Goal: Task Accomplishment & Management: Complete application form

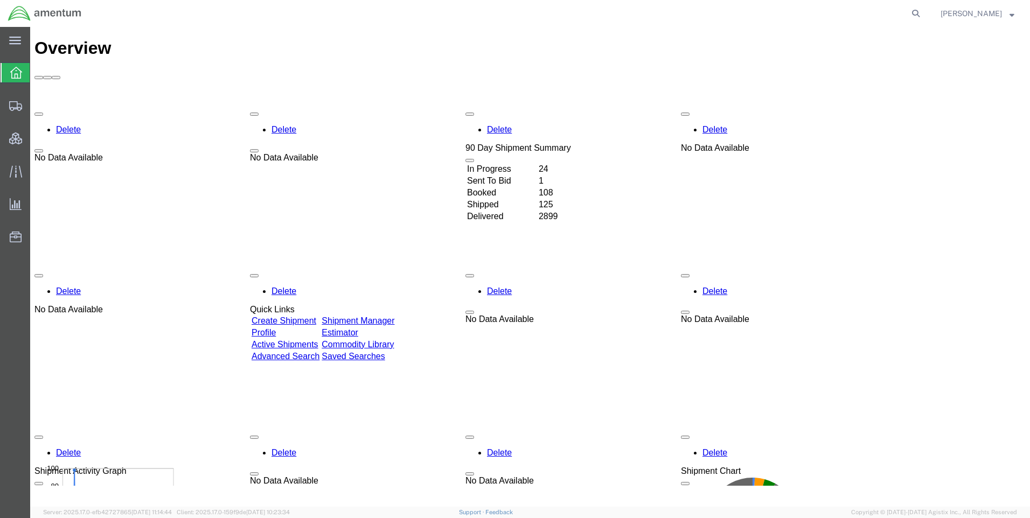
drag, startPoint x: 924, startPoint y: 11, endPoint x: 806, endPoint y: 18, distance: 118.2
click at [923, 11] on icon at bounding box center [915, 13] width 15 height 15
paste input "DCO-25233-167177"
type input "DCO-25233-167177"
click at [919, 12] on icon at bounding box center [915, 13] width 15 height 15
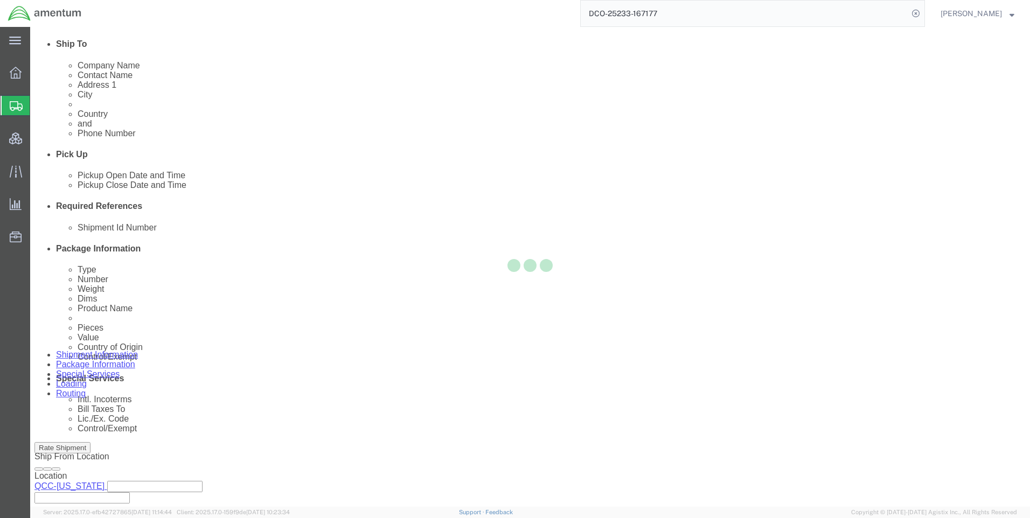
scroll to position [431, 0]
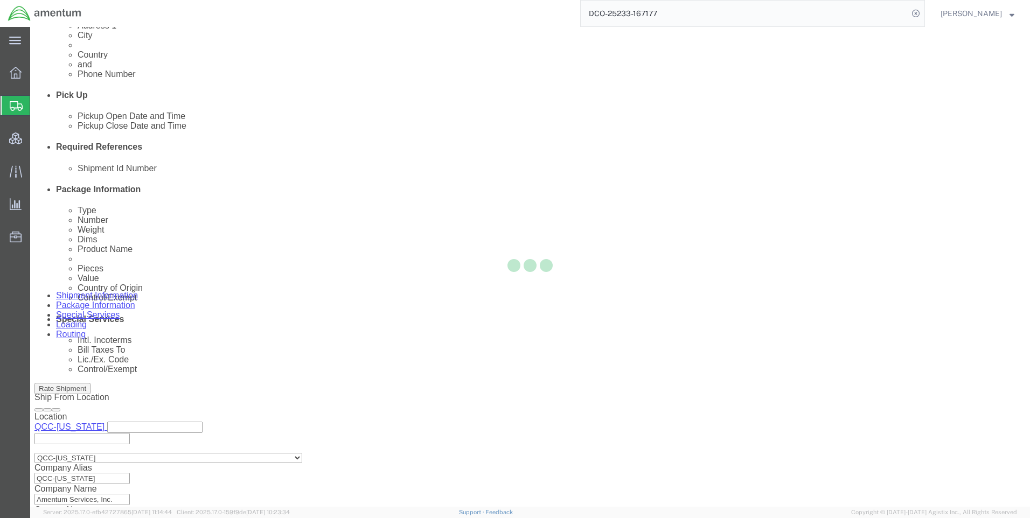
select select "42668"
select select "42637"
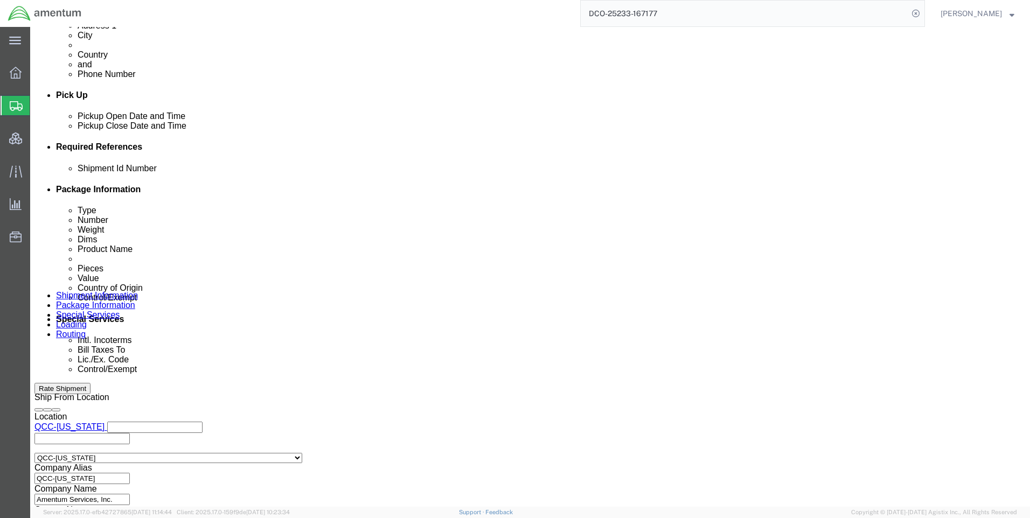
click icon
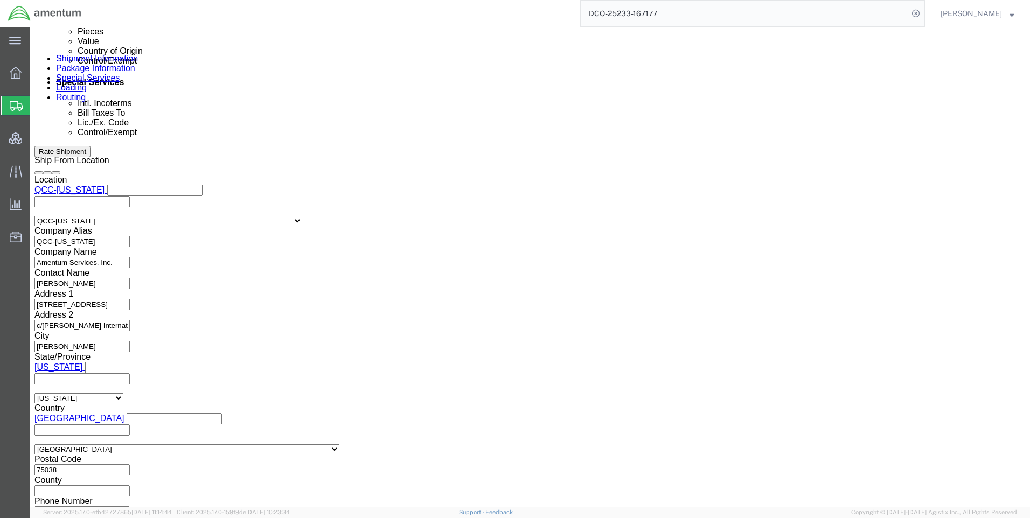
scroll to position [679, 0]
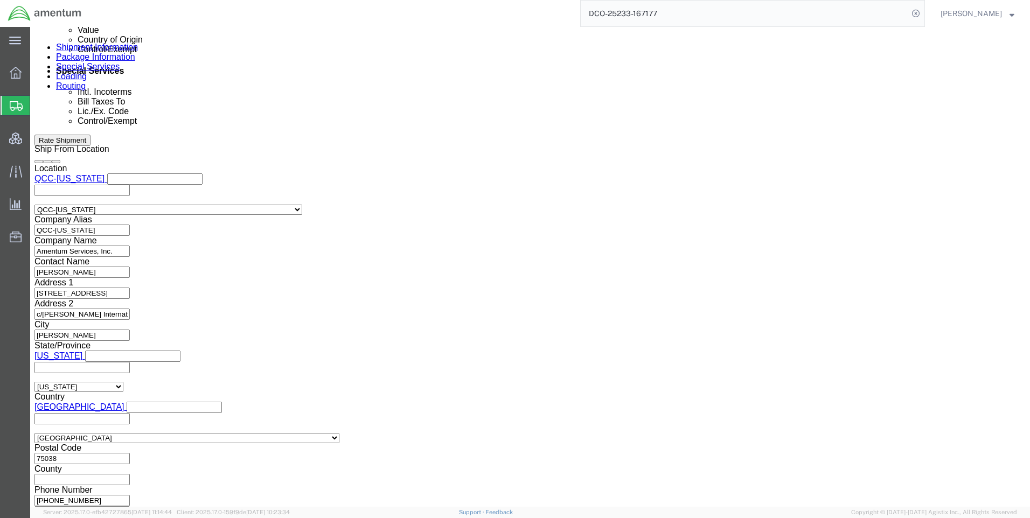
click button "Continue"
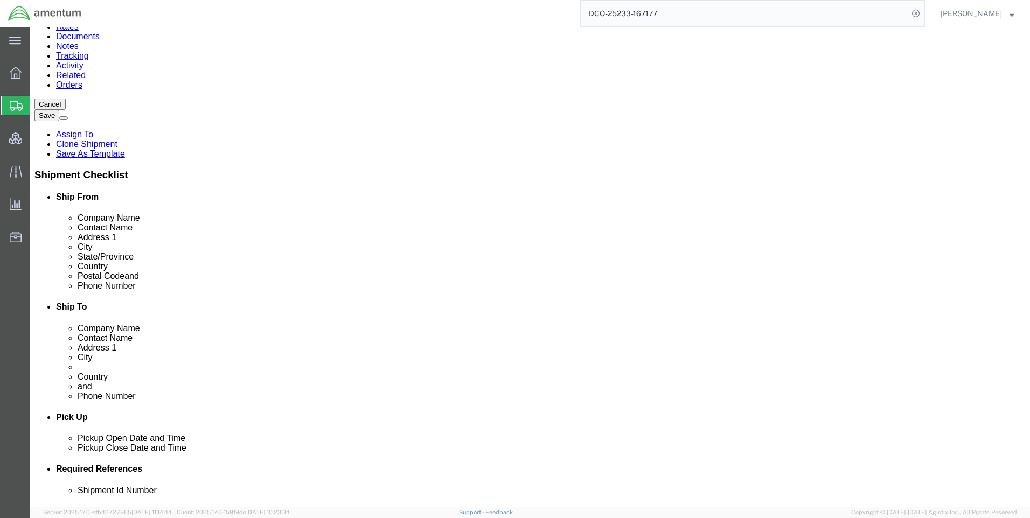
drag, startPoint x: 741, startPoint y: 118, endPoint x: 618, endPoint y: 101, distance: 123.5
click button "Continue"
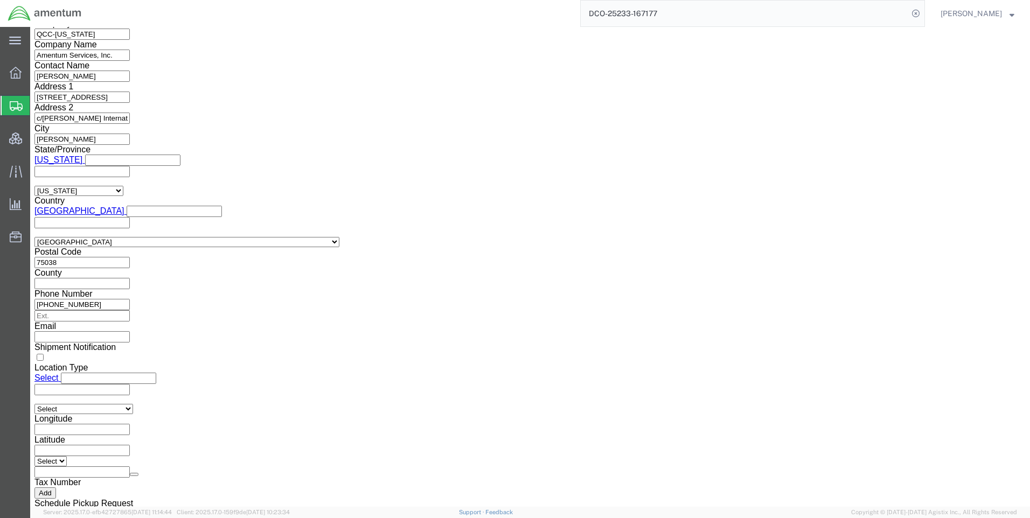
scroll to position [813, 0]
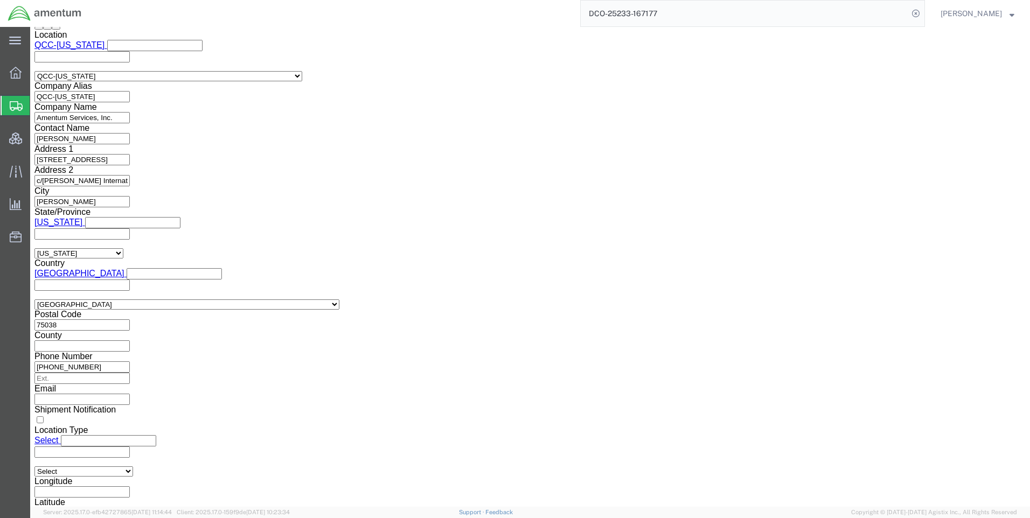
click select "Select ATF BIS DEA EPA FDA FTR ITAR OFAC Other (OPA)"
select select "FTR"
click select "Select ATF BIS DEA EPA FDA FTR ITAR OFAC Other (OPA)"
click select "Select 30.2(d)(2) 30.36 30.37(a) 30.37(f) 30.37(g) 30.37(h) 30.37(i) 30.37(j) 3…"
select select "30.37(a)"
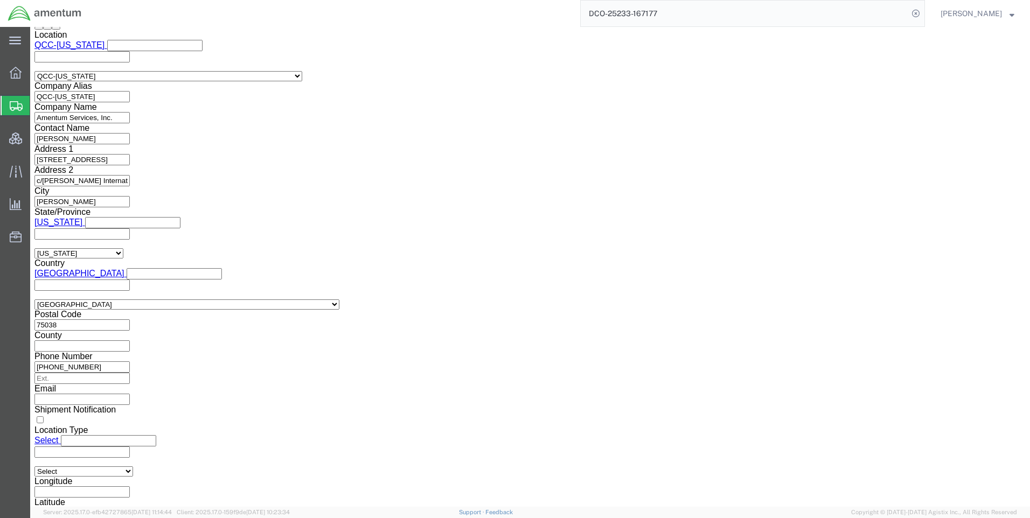
click select "Select 30.2(d)(2) 30.36 30.37(a) 30.37(f) 30.37(g) 30.37(h) 30.37(i) 30.37(j) 3…"
click select "Select AES-Direct EEI Carrier File EEI EEI Exempt"
select select "EXEM"
click select "Select AES-Direct EEI Carrier File EEI EEI Exempt"
click button "Rate Shipment"
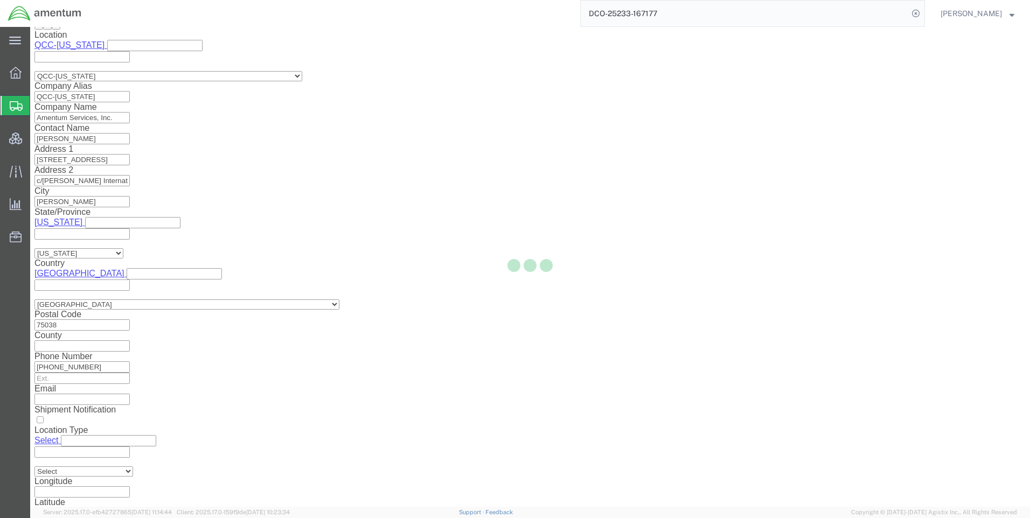
select select "42668"
select select "42637"
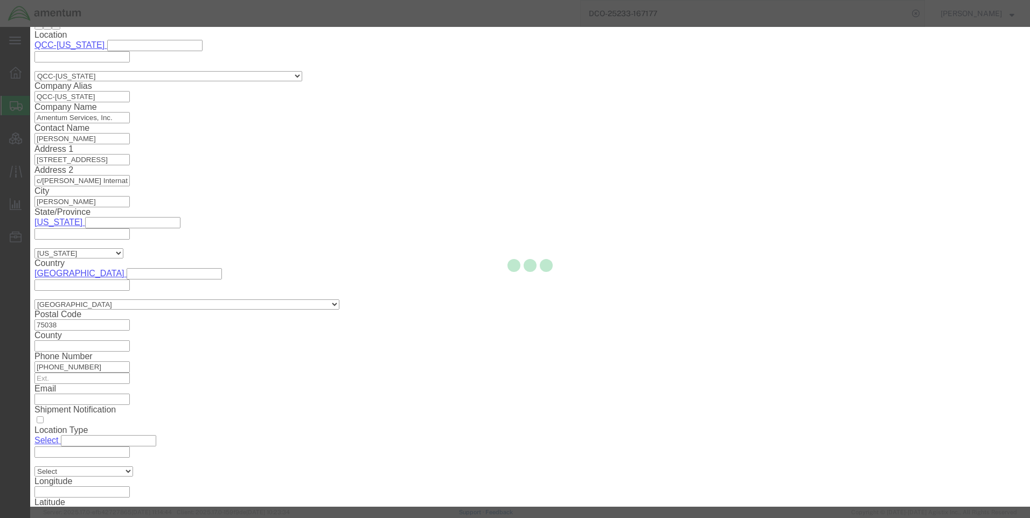
scroll to position [679, 0]
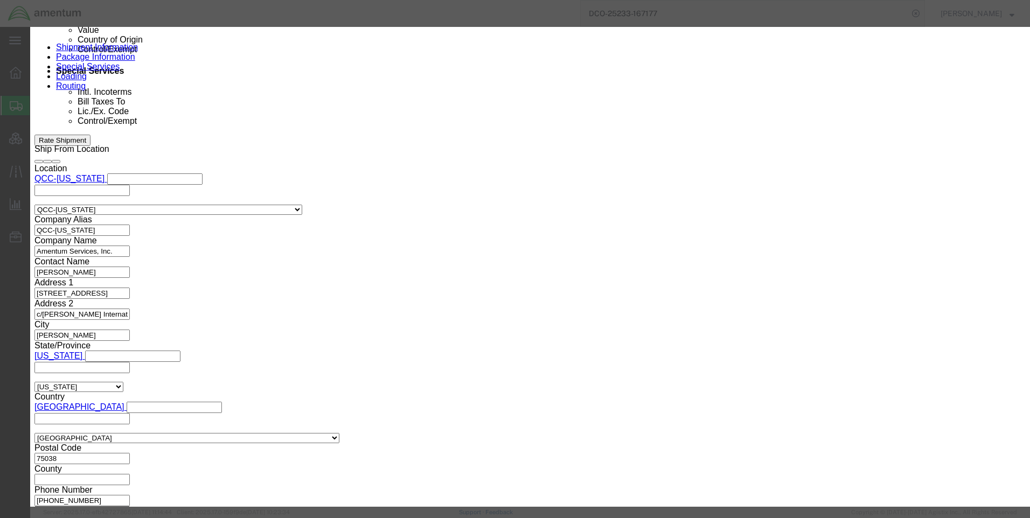
click button "Close"
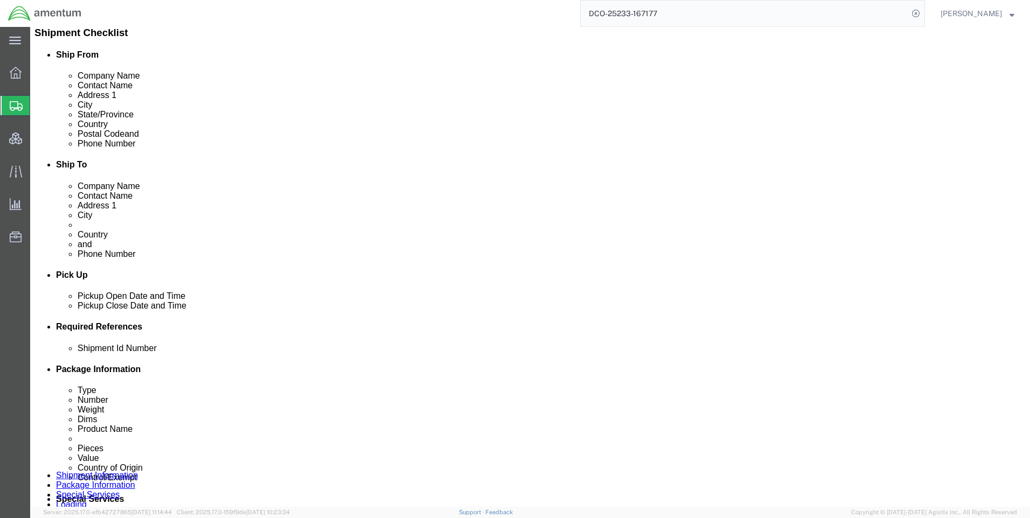
scroll to position [248, 0]
click icon
click button "Add"
click select "Select EIN EORI TIN VAT Other"
select select "EORI"
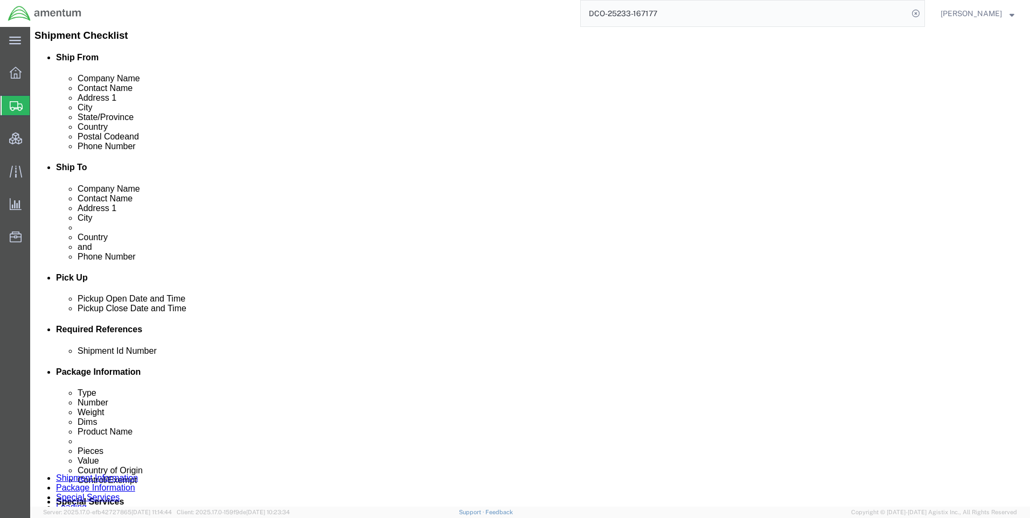
click select "Select EIN EORI TIN VAT Other"
paste input "[US_VEHICLE_IDENTIFICATION_NUMBER]"
type input "[US_VEHICLE_IDENTIFICATION_NUMBER]"
click button "Rate Shipment"
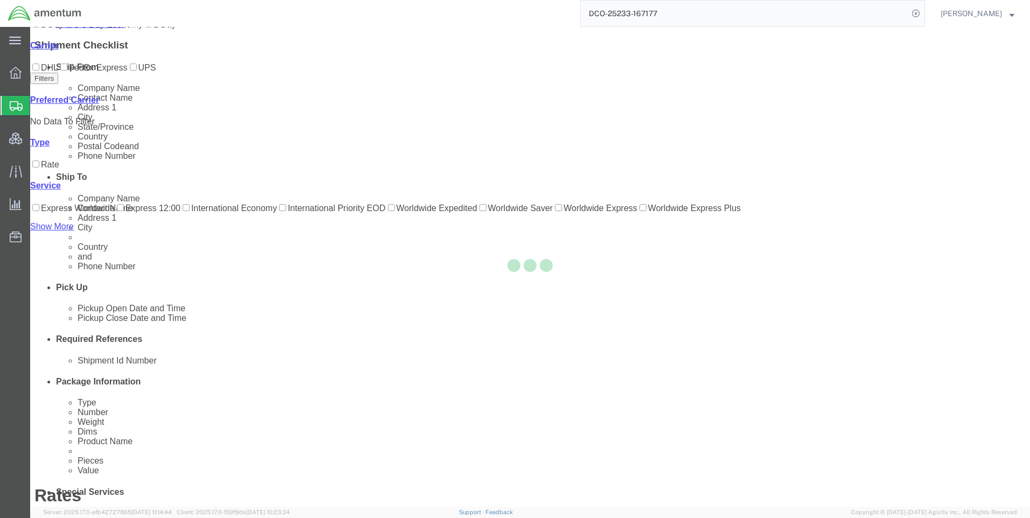
scroll to position [0, 0]
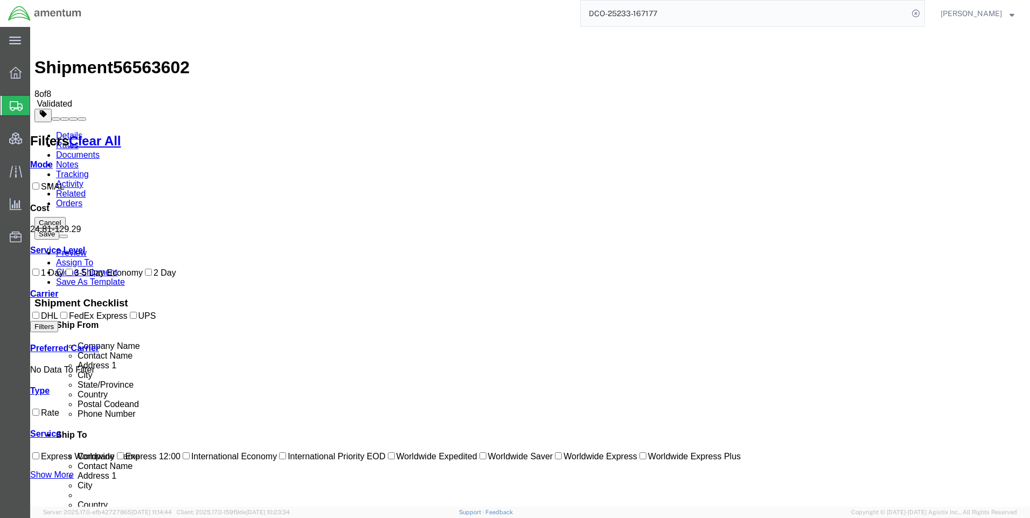
drag, startPoint x: 558, startPoint y: 151, endPoint x: 574, endPoint y: 151, distance: 16.2
drag, startPoint x: 574, startPoint y: 151, endPoint x: 538, endPoint y: 123, distance: 44.9
drag, startPoint x: 556, startPoint y: 151, endPoint x: 574, endPoint y: 152, distance: 18.4
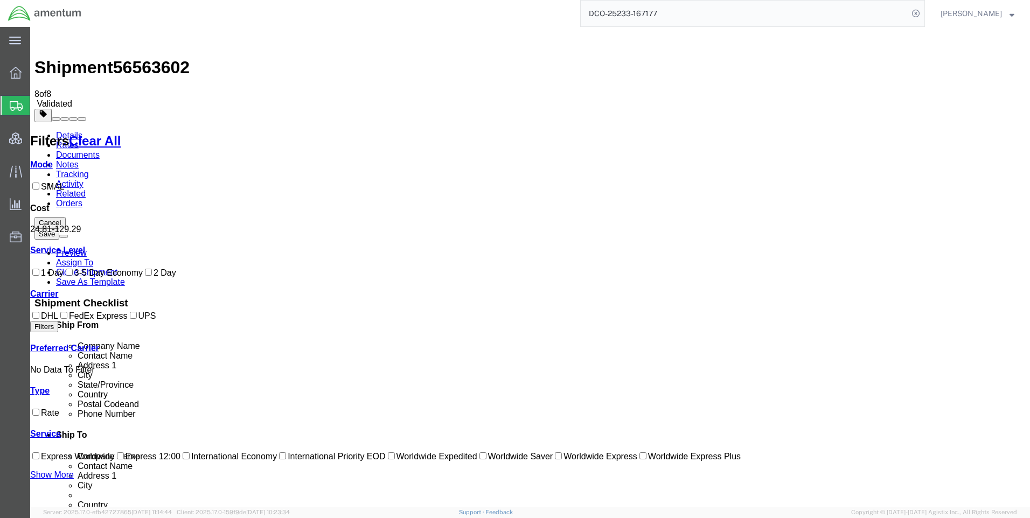
copy b "24.81"
click at [921, 10] on icon at bounding box center [915, 13] width 15 height 15
click at [923, 12] on icon at bounding box center [915, 13] width 15 height 15
paste input "DCO-25233-167179"
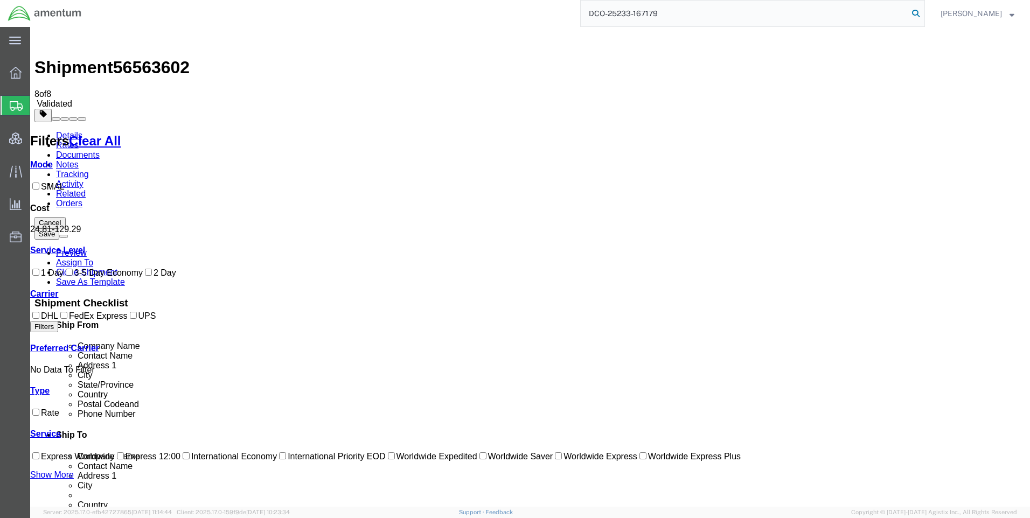
type input "DCO-25233-167179"
click at [923, 9] on icon at bounding box center [915, 13] width 15 height 15
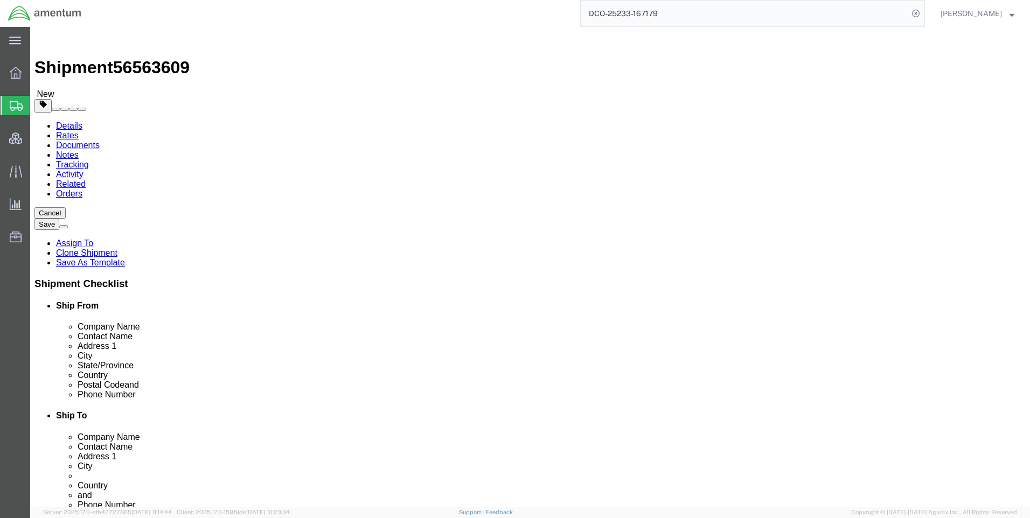
select select "42668"
select select "63335"
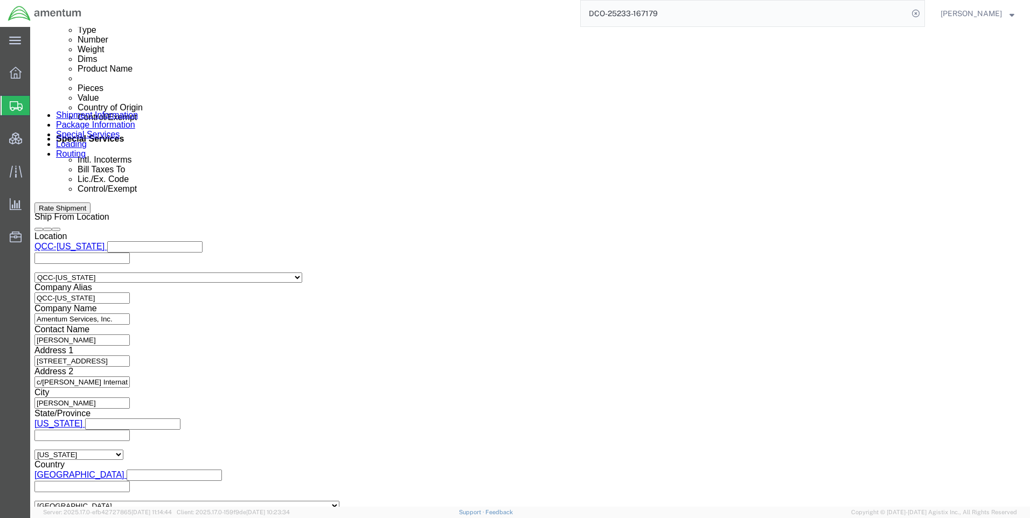
scroll to position [593, 0]
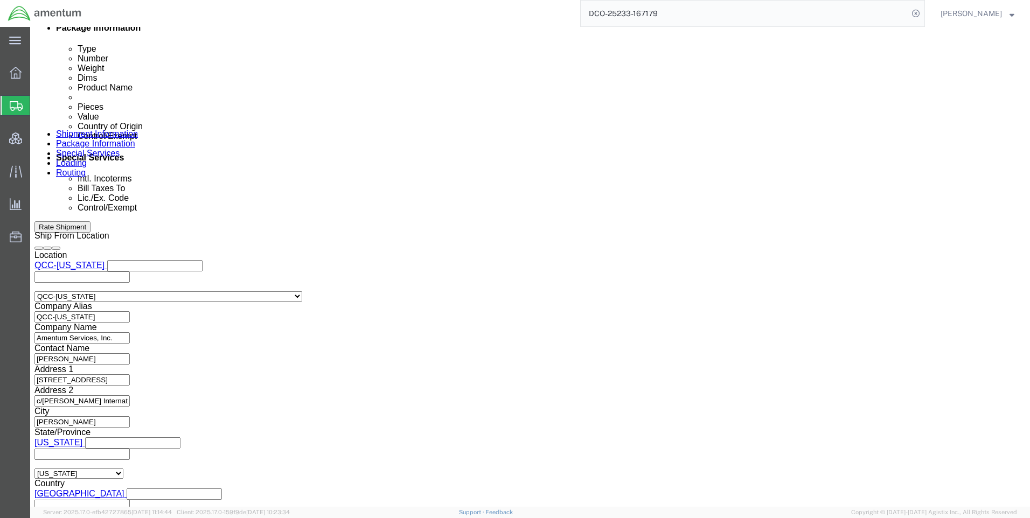
click button
click icon
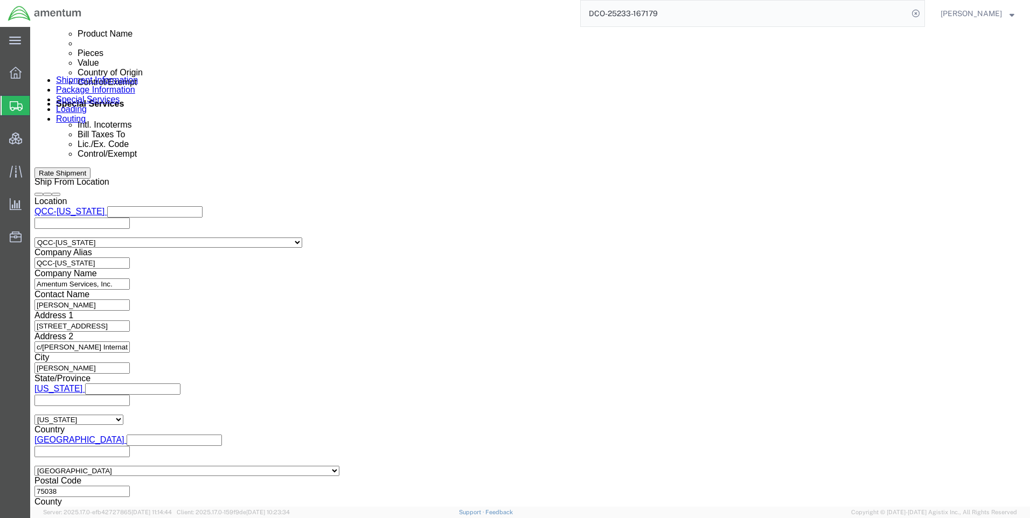
scroll to position [679, 0]
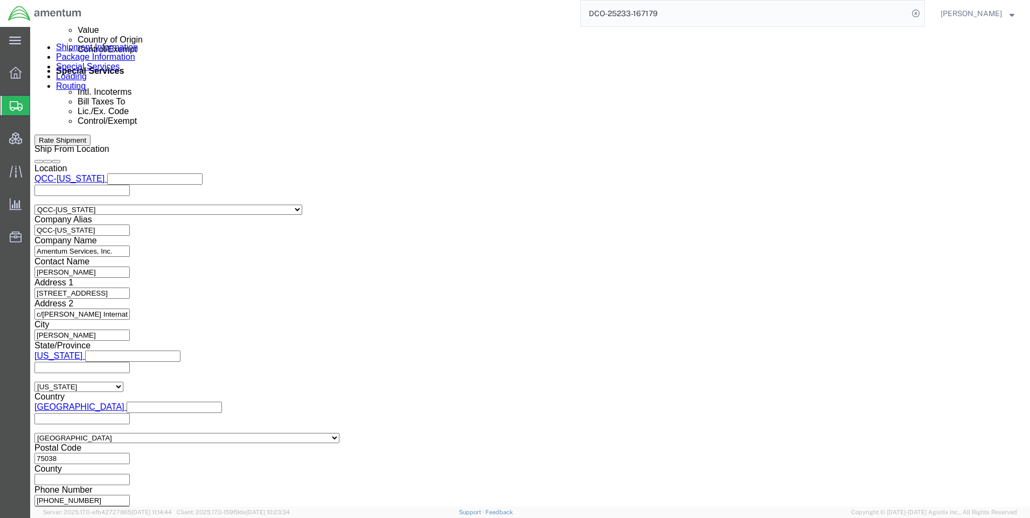
click button "Continue"
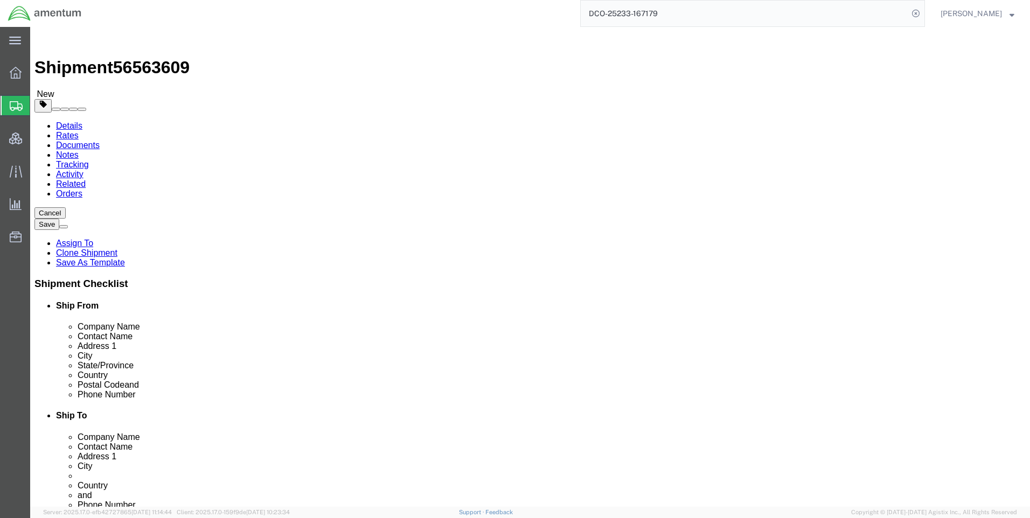
click button "Continue"
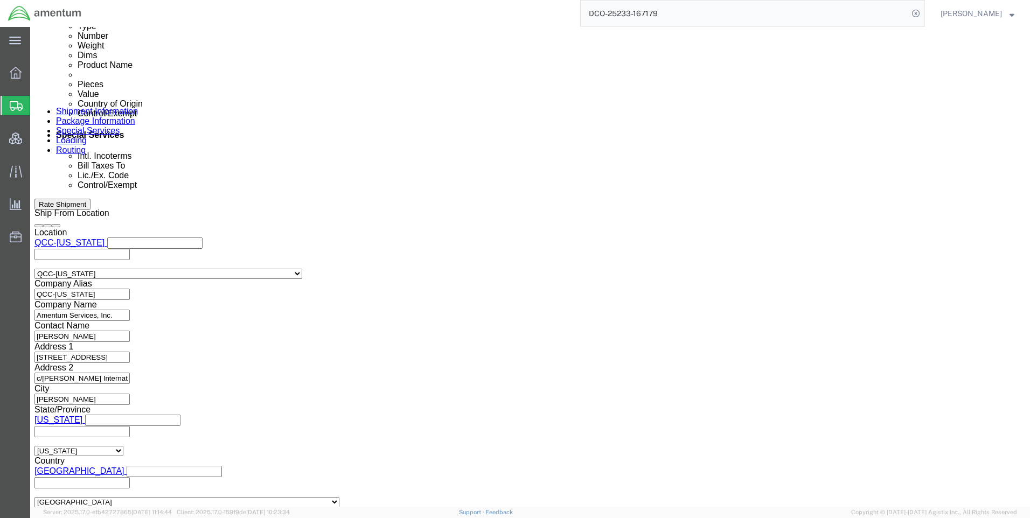
scroll to position [646, 0]
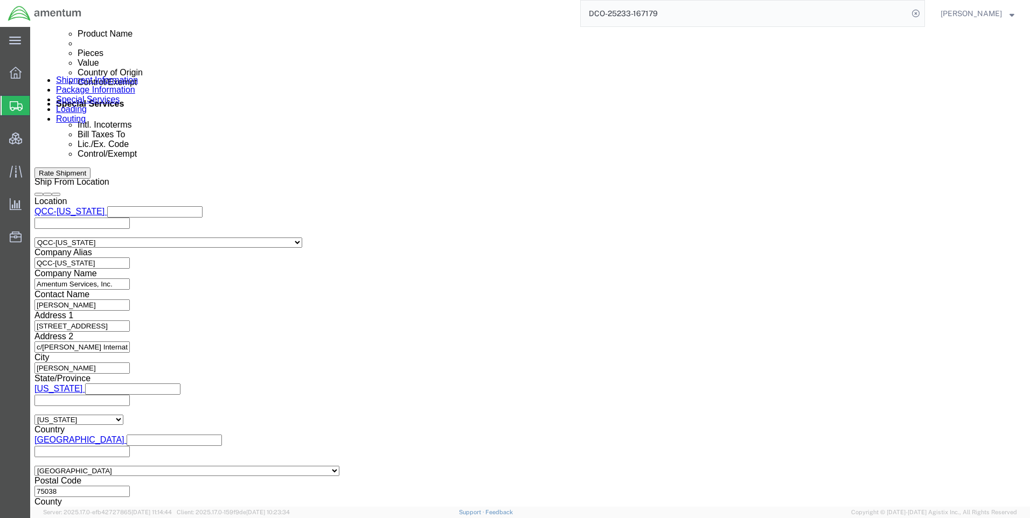
click select "Select ATF BIS DEA EPA FDA FTR ITAR OFAC Other (OPA)"
select select "FTR"
click select "Select ATF BIS DEA EPA FDA FTR ITAR OFAC Other (OPA)"
click select "Select 30.2(d)(2) 30.36 30.37(a) 30.37(f) 30.37(g) 30.37(h) 30.37(i) 30.37(j) 3…"
select select "30.37(a)"
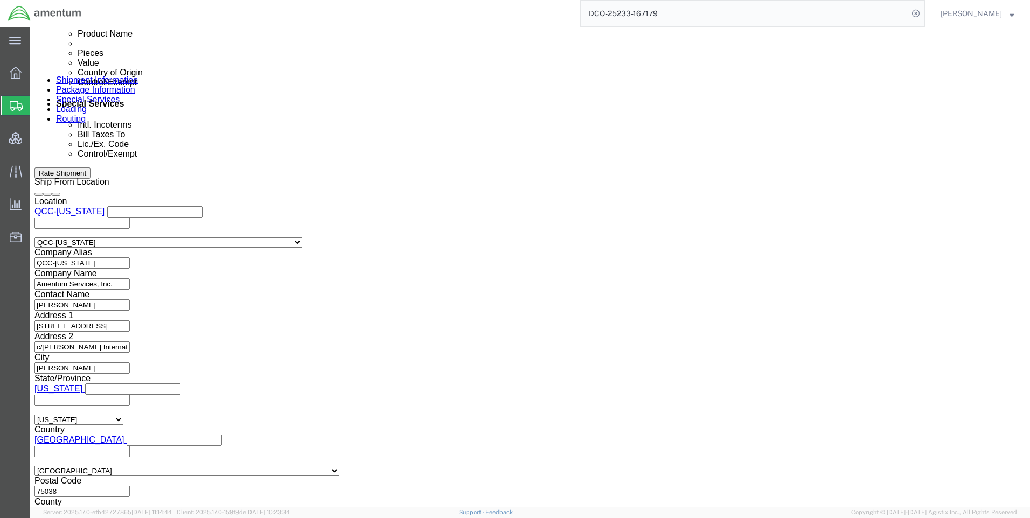
click select "Select 30.2(d)(2) 30.36 30.37(a) 30.37(f) 30.37(g) 30.37(h) 30.37(i) 30.37(j) 3…"
click select "Select AES-Direct EEI Carrier File EEI EEI Exempt"
select select "EXEM"
click select "Select AES-Direct EEI Carrier File EEI EEI Exempt"
click button "Rate Shipment"
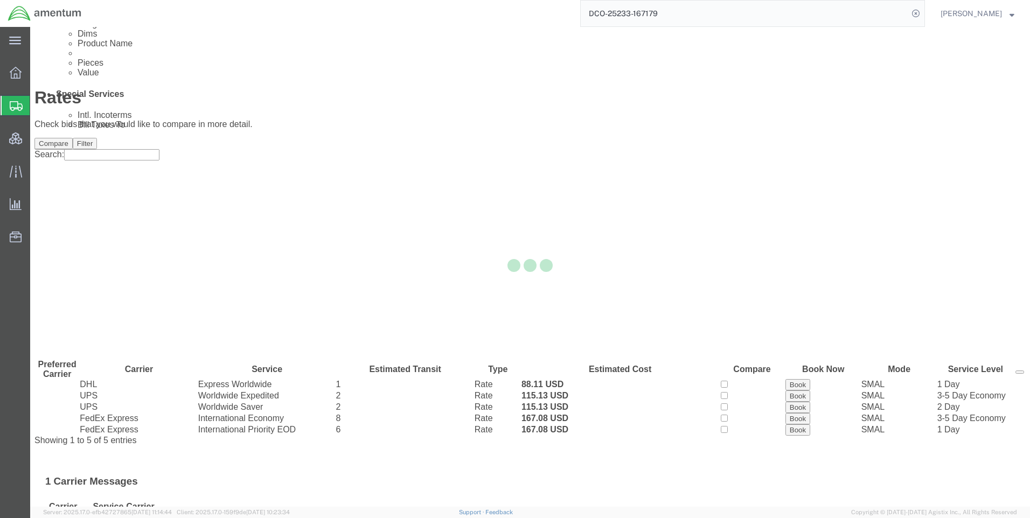
scroll to position [0, 0]
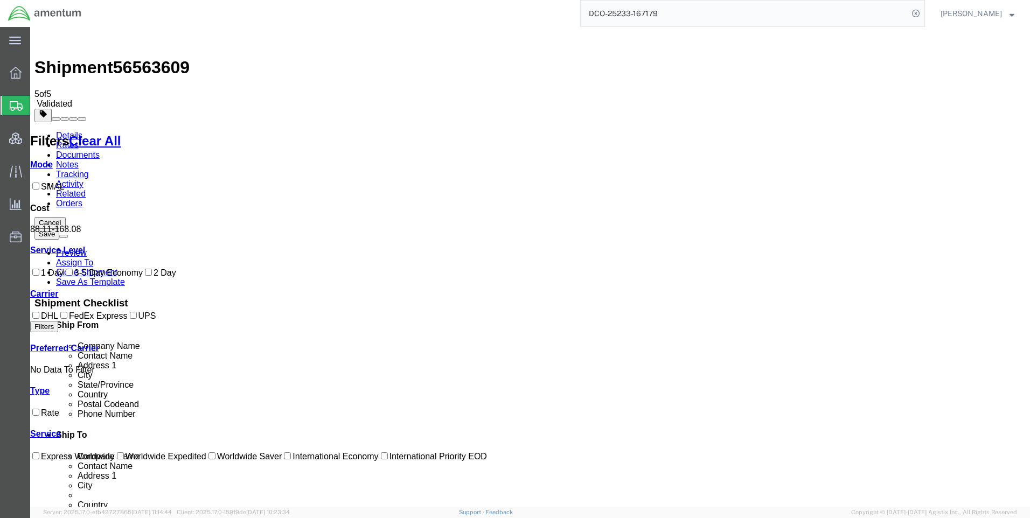
drag, startPoint x: 573, startPoint y: 152, endPoint x: 554, endPoint y: 156, distance: 19.9
drag, startPoint x: 555, startPoint y: 154, endPoint x: 526, endPoint y: 109, distance: 52.9
drag, startPoint x: 572, startPoint y: 151, endPoint x: 557, endPoint y: 151, distance: 15.1
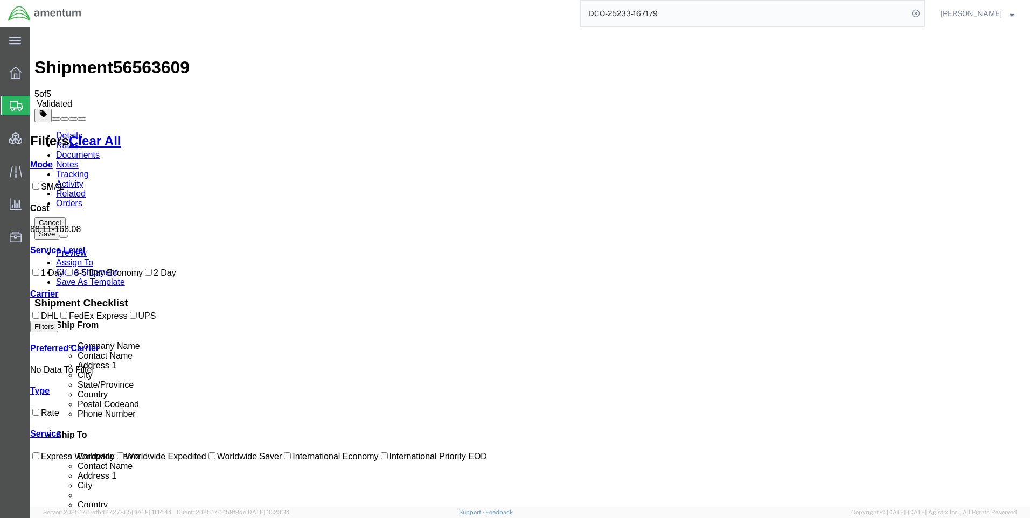
copy b "88.11"
click at [923, 14] on icon at bounding box center [915, 13] width 15 height 15
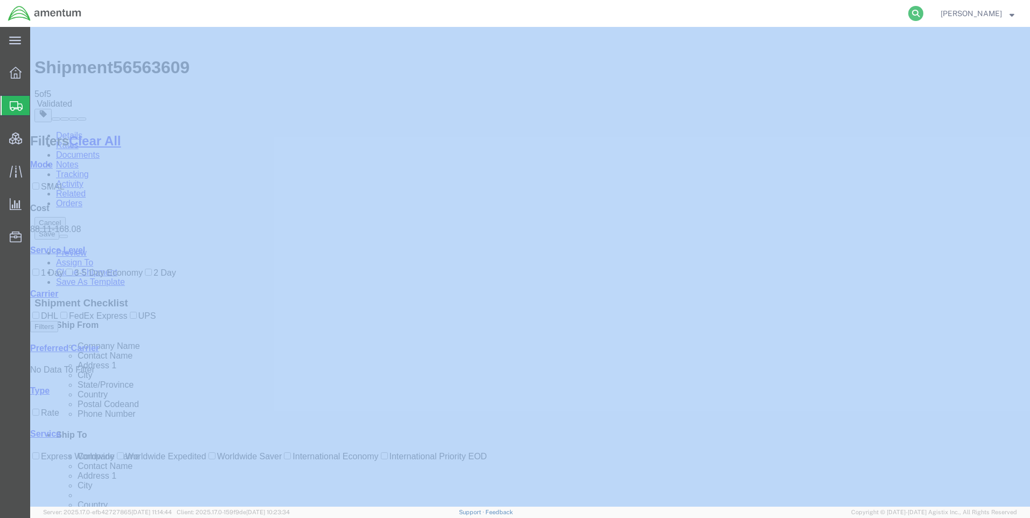
click at [923, 13] on icon at bounding box center [915, 13] width 15 height 15
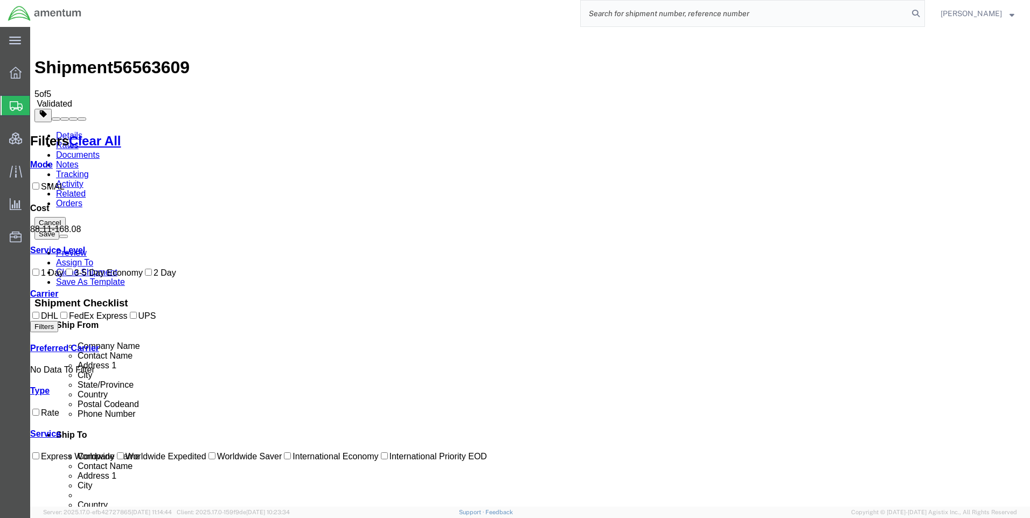
paste input "DCO-25233-167180"
type input "DCO-25233-167180"
click at [921, 12] on icon at bounding box center [915, 13] width 15 height 15
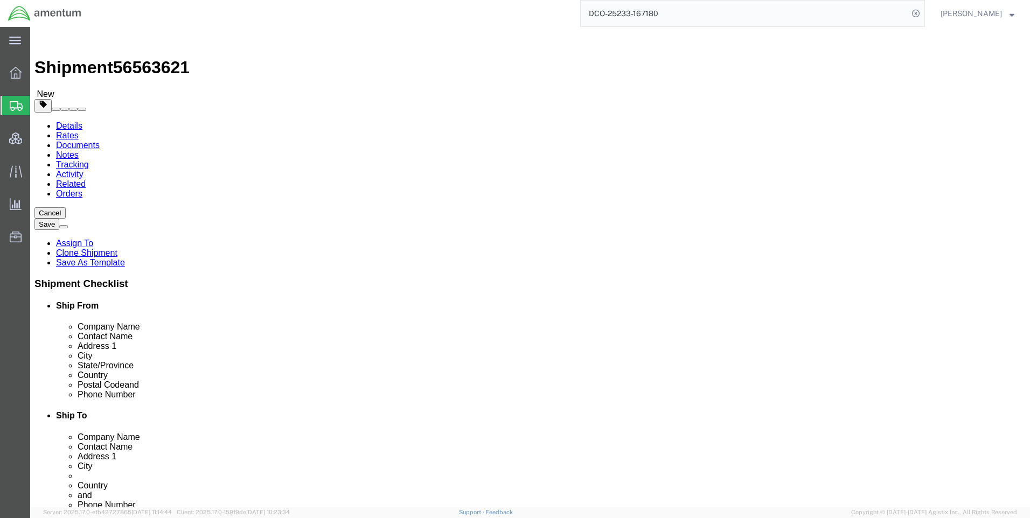
select select "42668"
select select "42637"
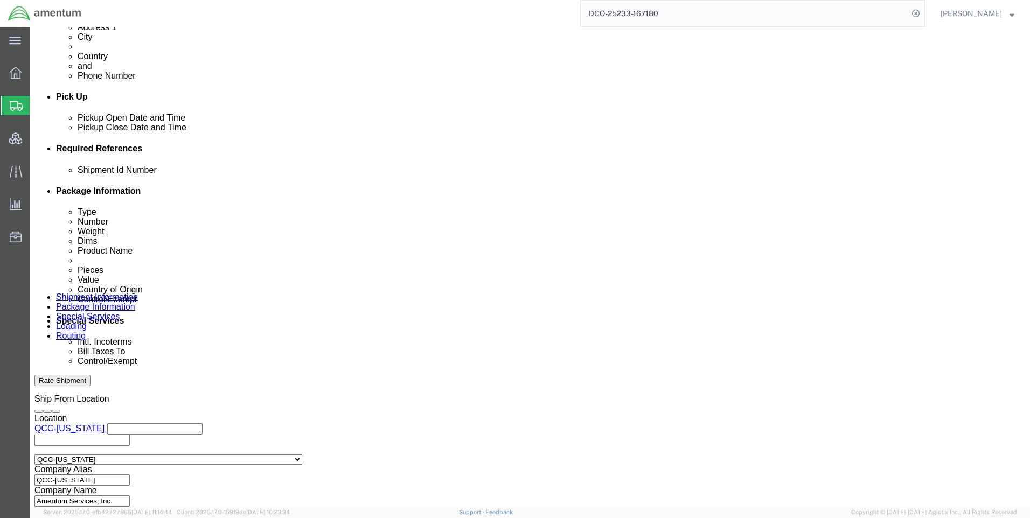
scroll to position [431, 0]
click icon
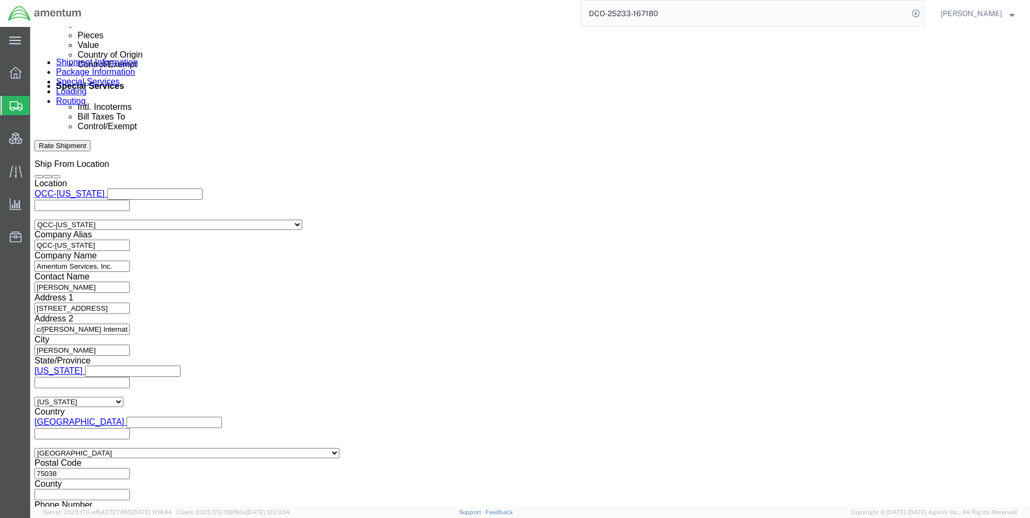
scroll to position [679, 0]
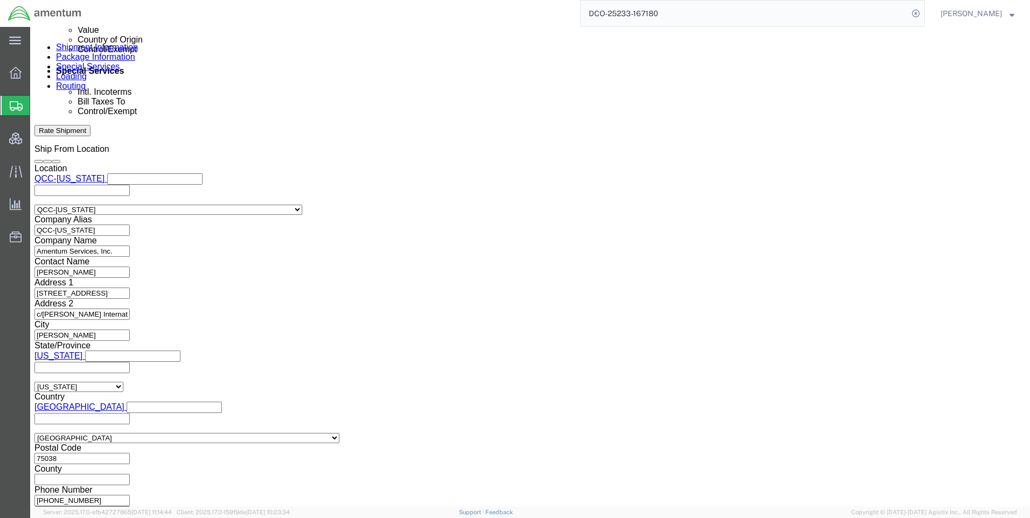
click button "Continue"
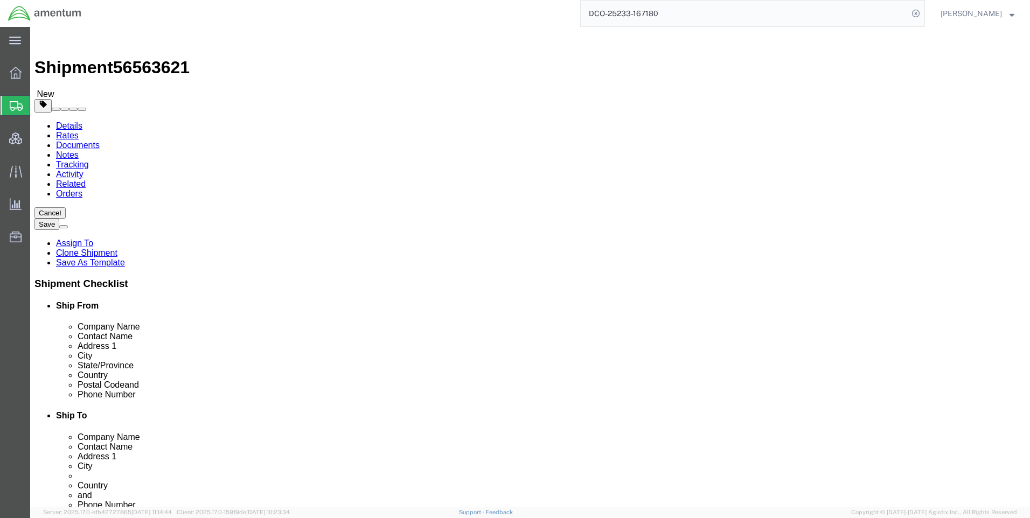
drag, startPoint x: 757, startPoint y: 233, endPoint x: 485, endPoint y: 281, distance: 276.7
click button "Continue"
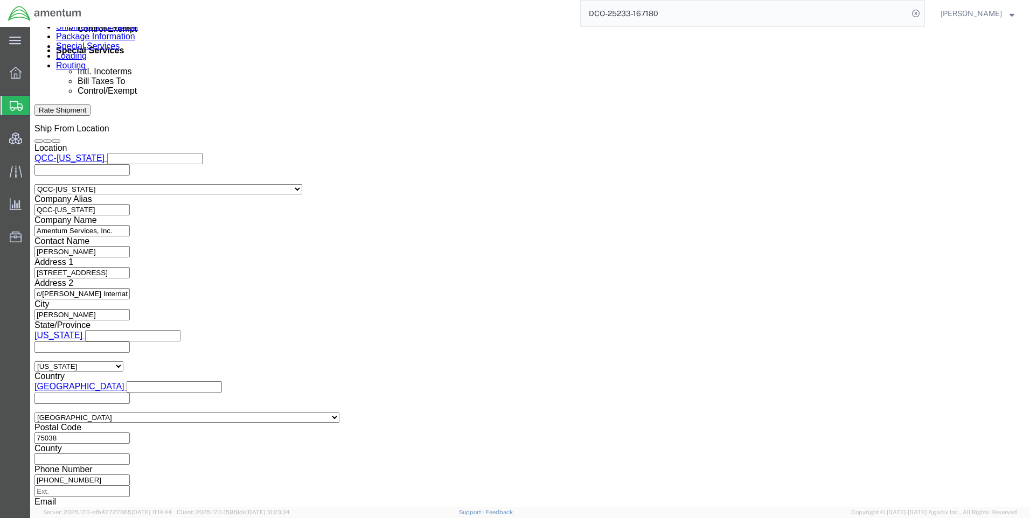
scroll to position [700, 0]
click select "Select ATF BIS DEA EPA FDA FTR ITAR OFAC Other (OPA)"
select select "FTR"
click select "Select ATF BIS DEA EPA FDA FTR ITAR OFAC Other (OPA)"
click select "Select 30.2(d)(2) 30.36 30.37(a) 30.37(f) 30.37(g) 30.37(h) 30.37(i) 30.37(j) 3…"
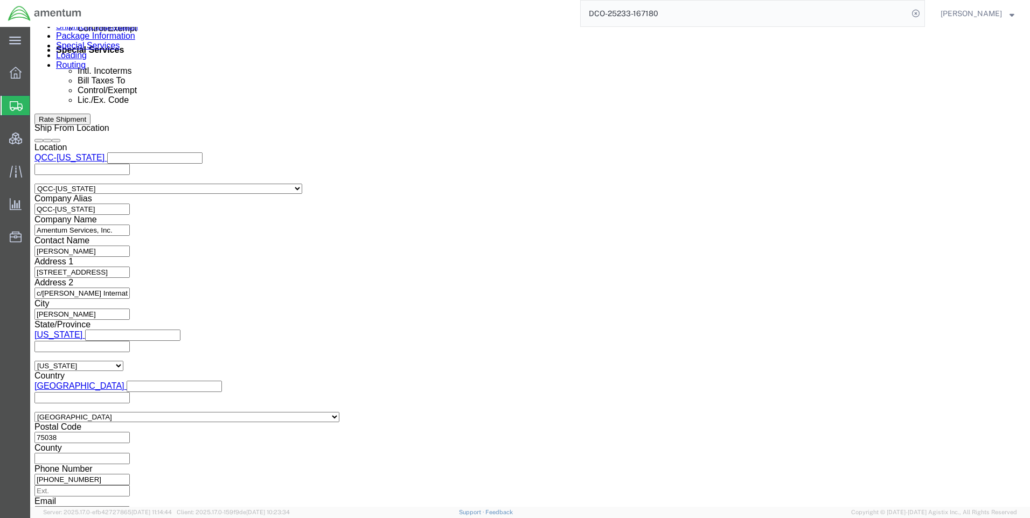
select select "30.37(a)"
click select "Select 30.2(d)(2) 30.36 30.37(a) 30.37(f) 30.37(g) 30.37(h) 30.37(i) 30.37(j) 3…"
click select "Select AES-Direct EEI Carrier File EEI EEI Exempt"
select select "EXEM"
click select "Select AES-Direct EEI Carrier File EEI EEI Exempt"
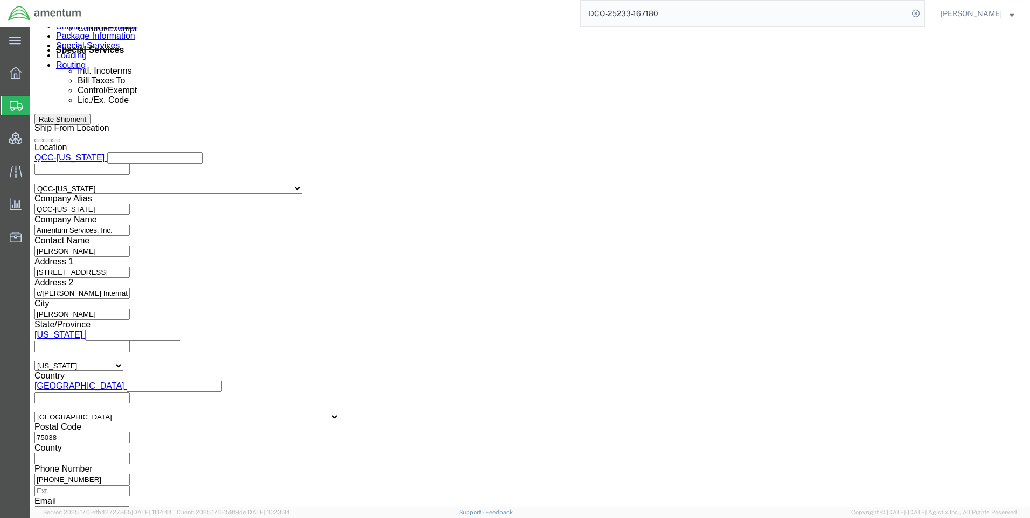
drag, startPoint x: 848, startPoint y: 458, endPoint x: 809, endPoint y: 462, distance: 38.9
click button "Rate Shipment"
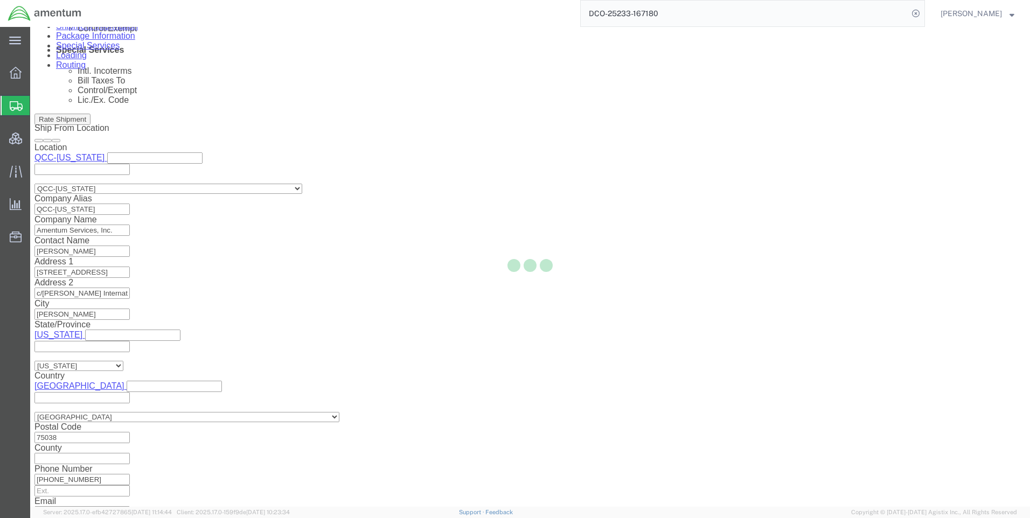
select select "42668"
select select "42637"
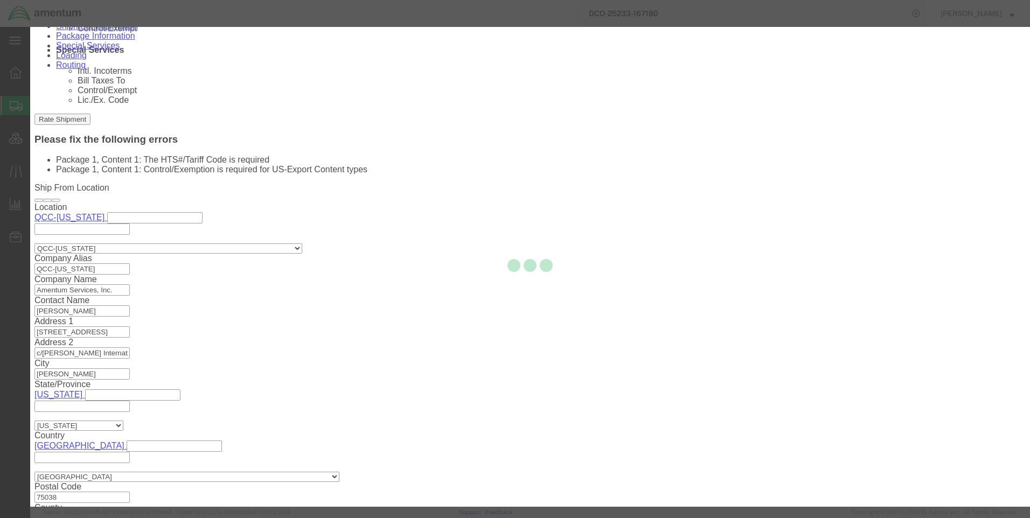
scroll to position [734, 0]
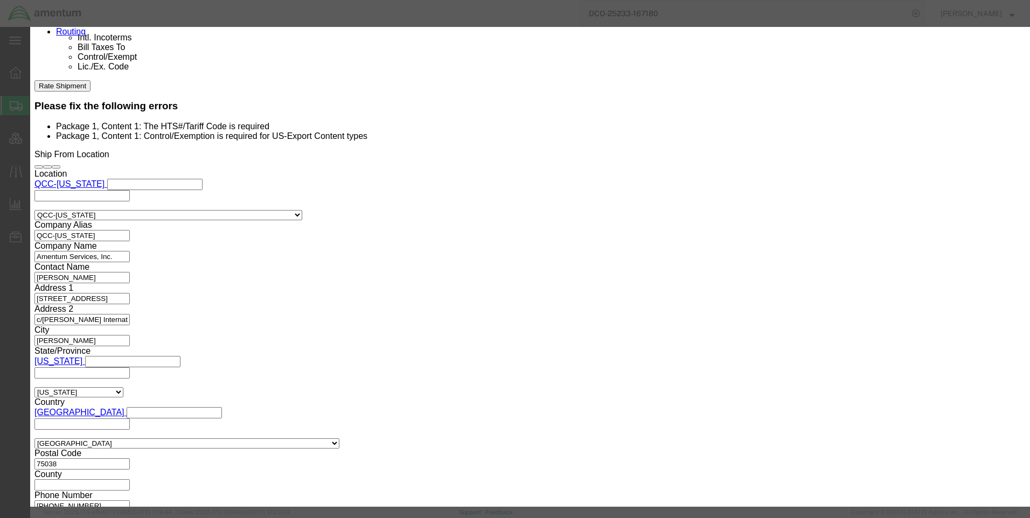
click button "Close"
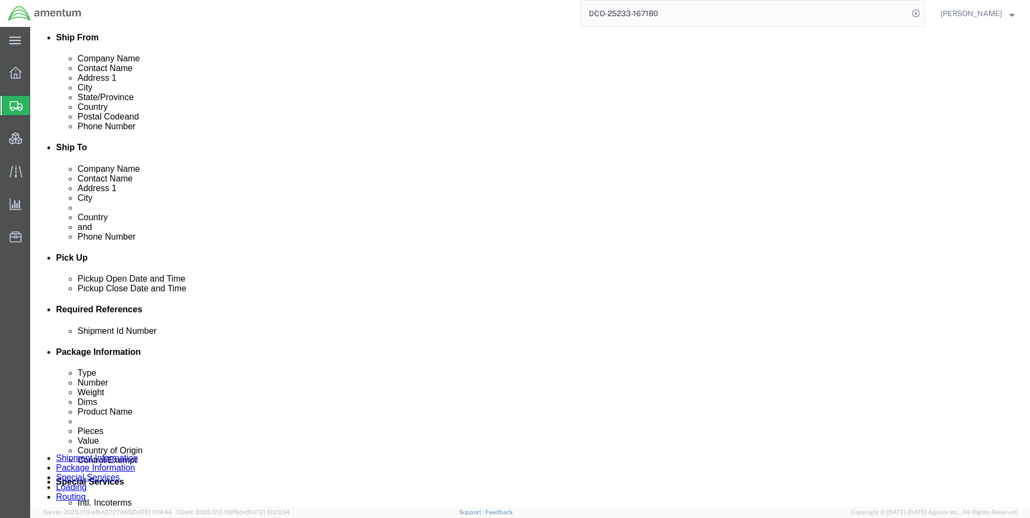
scroll to position [249, 0]
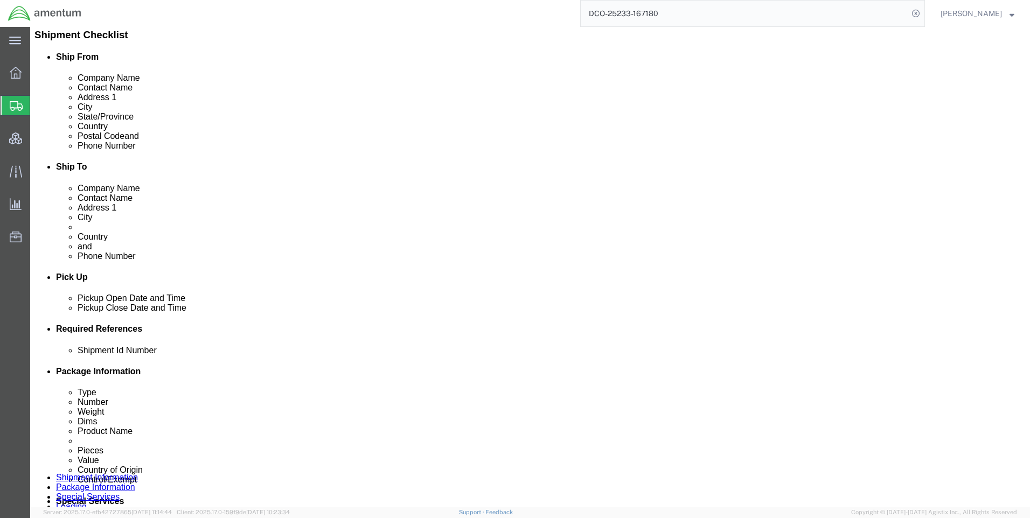
click link "ADDITIONAL INFORMATION"
click button "Add"
click select "Select EIN EORI TIN VAT Other"
select select "EORI"
click select "Select EIN EORI TIN VAT Other"
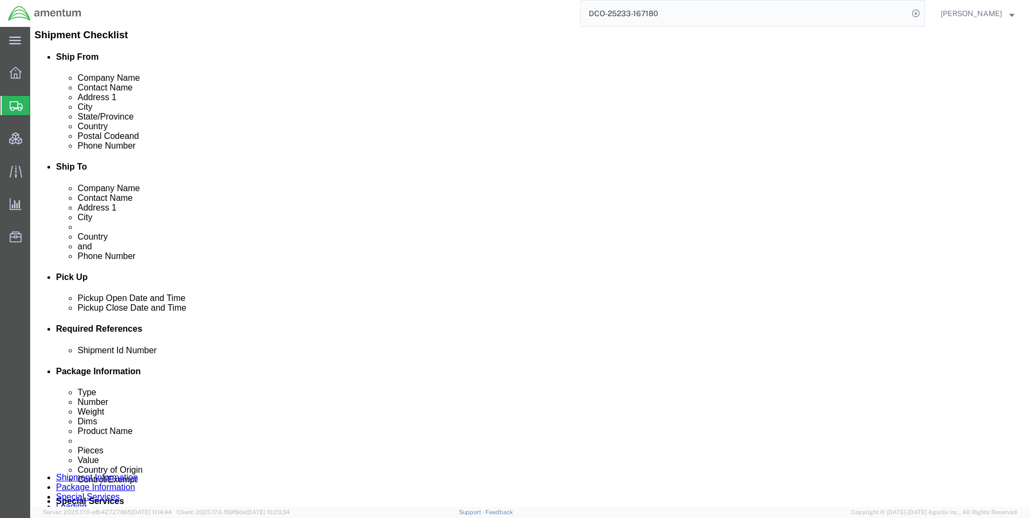
paste input "[US_VEHICLE_IDENTIFICATION_NUMBER]"
type input "[US_VEHICLE_IDENTIFICATION_NUMBER]"
click link "Package Information"
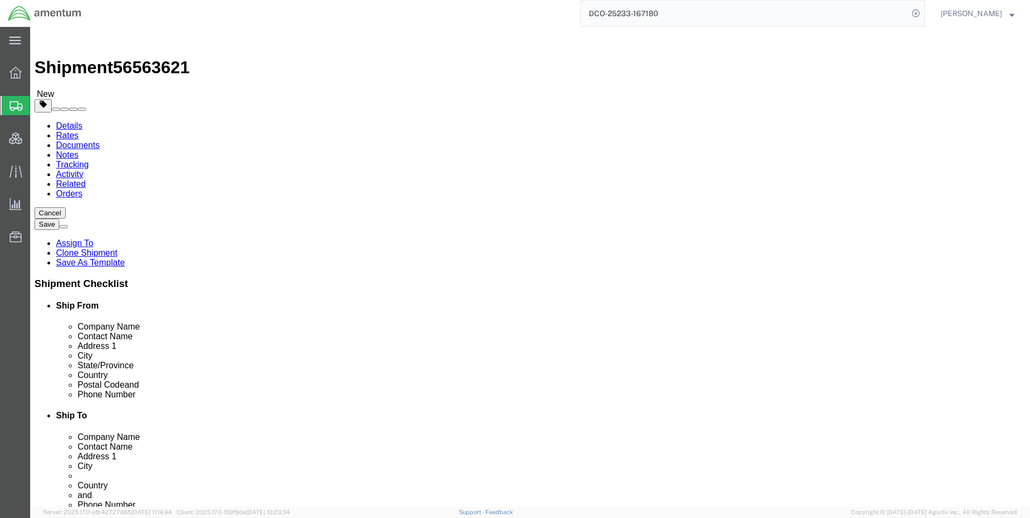
click dd "204.43 USD"
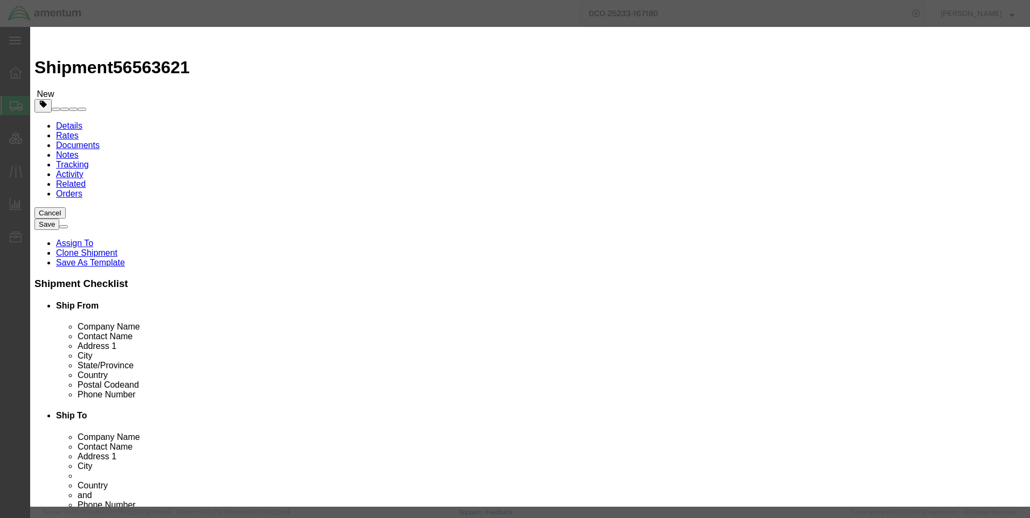
click icon "button"
click select "Select Bag Barrels 100Board Feet Bottle Box Blister Pack Carats Can Capsule Car…"
select select "KGS"
click select "Select Bag Barrels 100Board Feet Bottle Box Blister Pack Carats Can Capsule Car…"
click button "Save & Close"
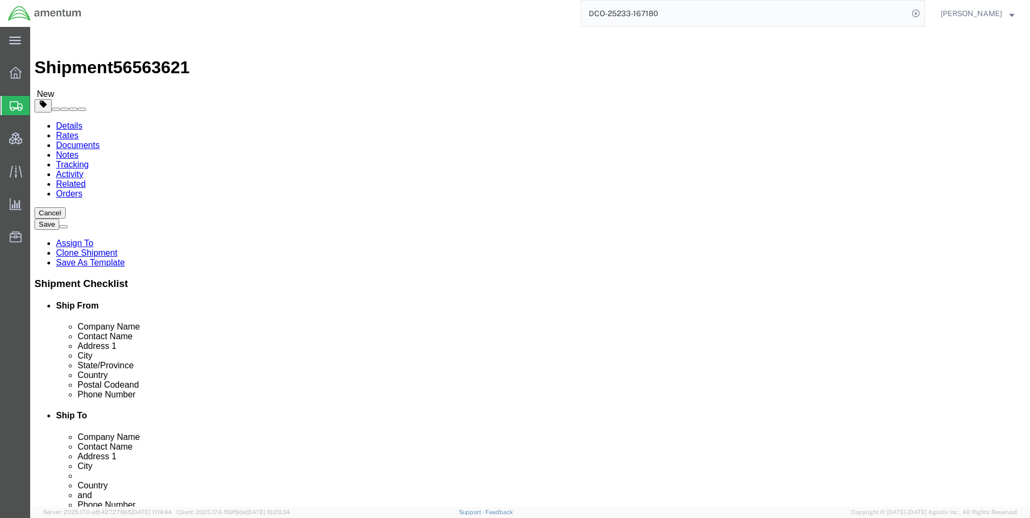
click button "Rate Shipment"
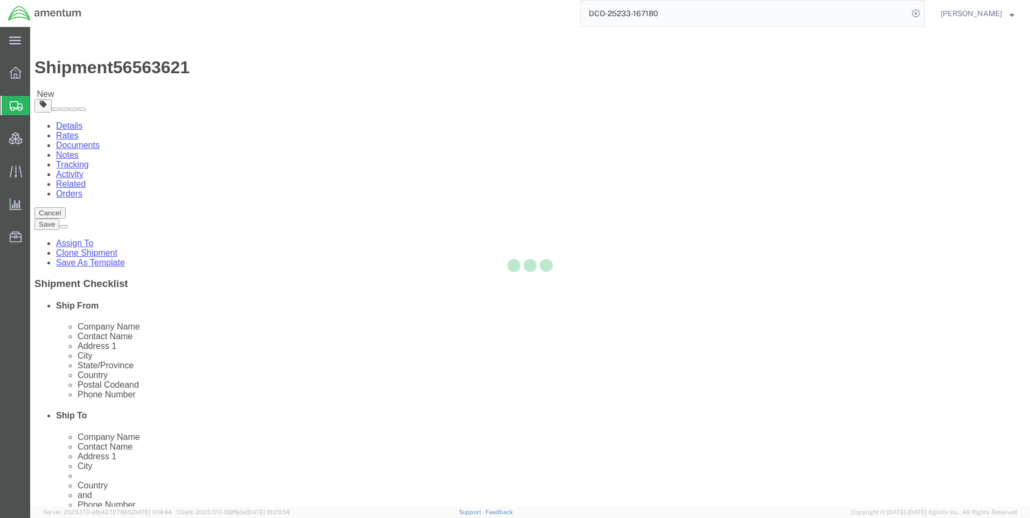
select select "CBOX"
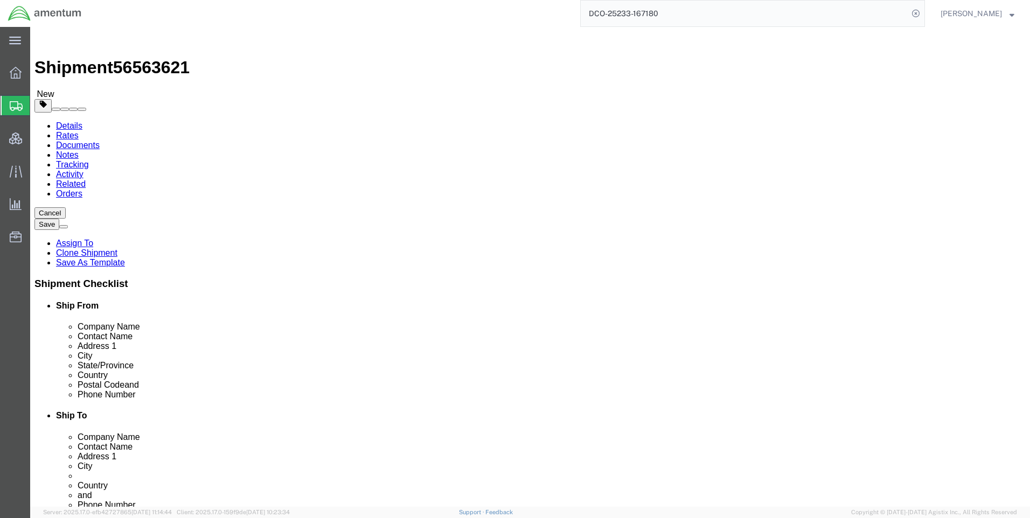
click dd "1.00 Each"
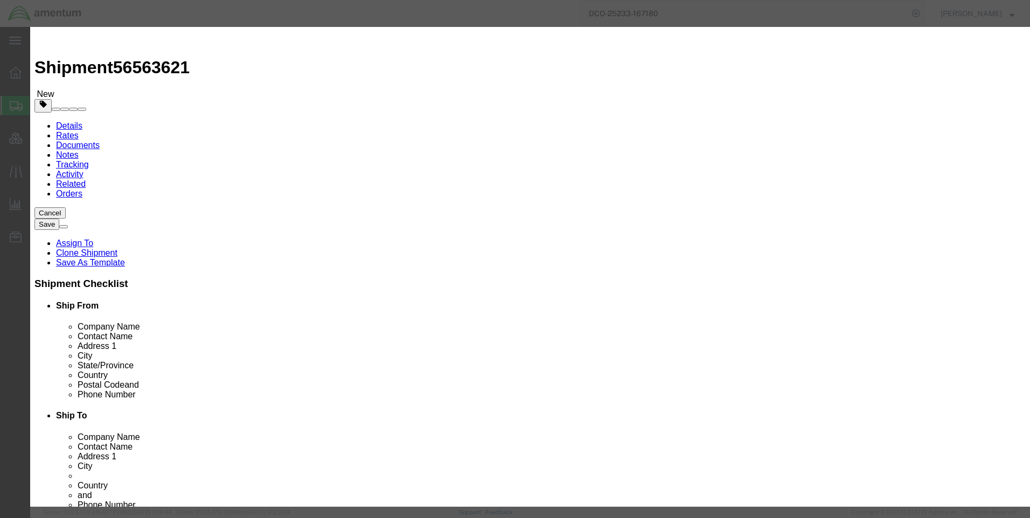
click select "Select Bag Barrels 100Board Feet Bottle Box Blister Pack Carats Can Capsule Car…"
select select "KGS"
click select "Select Bag Barrels 100Board Feet Bottle Box Blister Pack Carats Can Capsule Car…"
select select "EA"
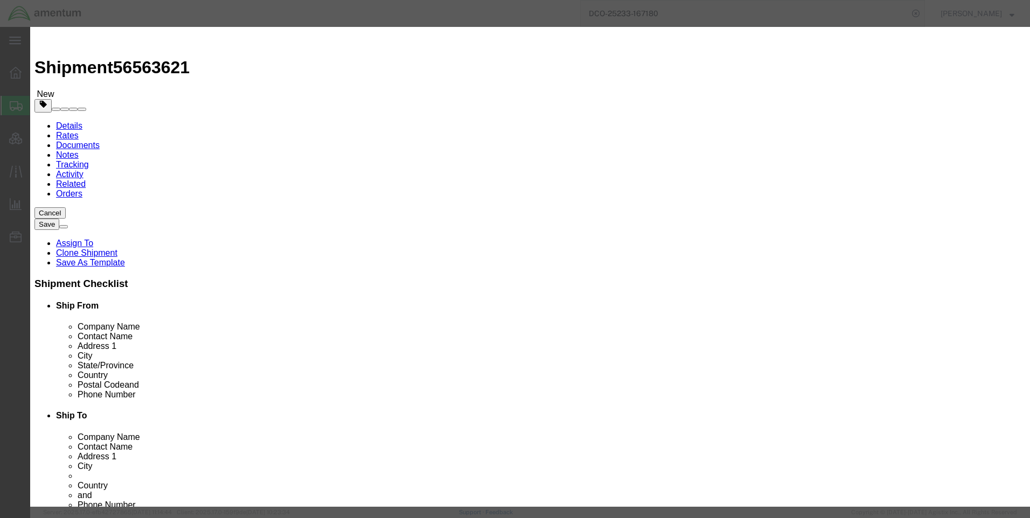
click select "Select Bag Barrels 100Board Feet Bottle Box Blister Pack Carats Can Capsule Car…"
click button "Save & Close"
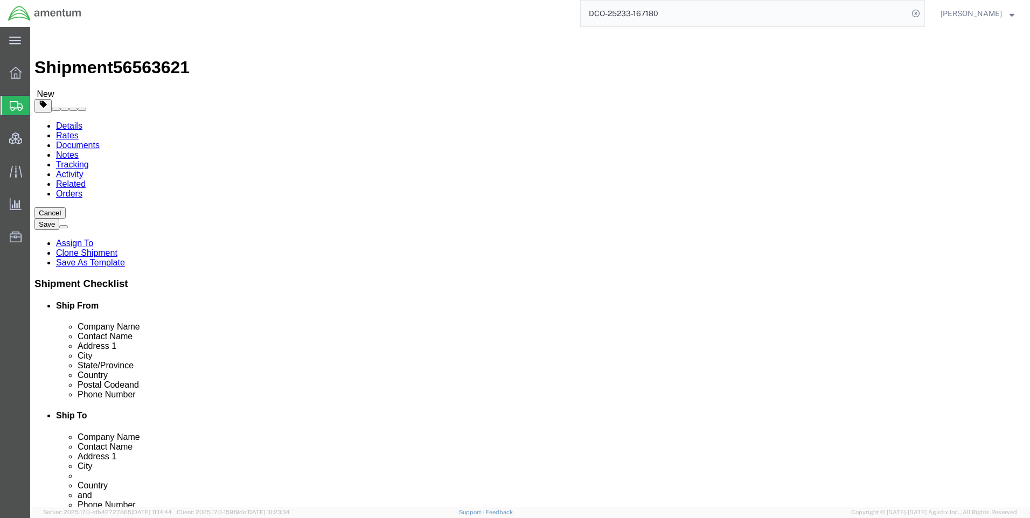
click button "Rate Shipment"
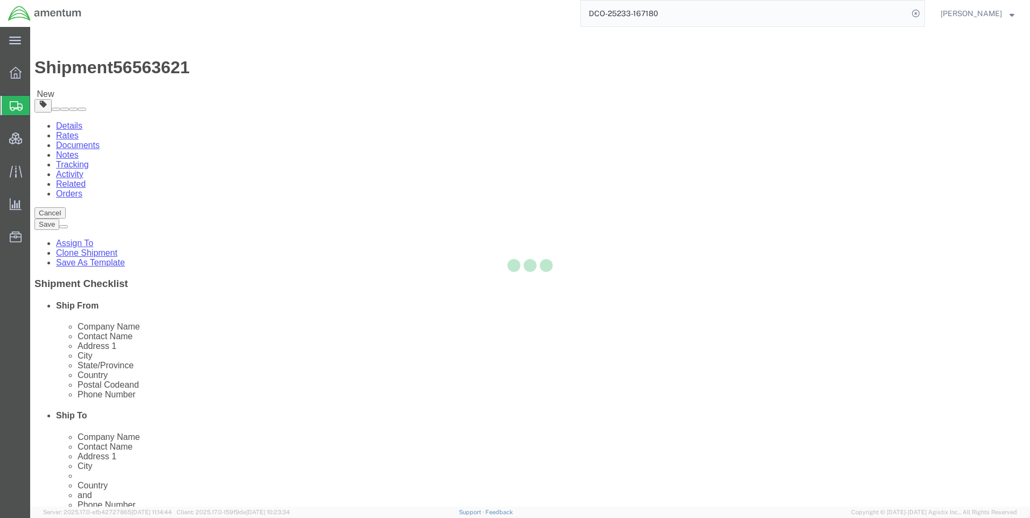
select select "CBOX"
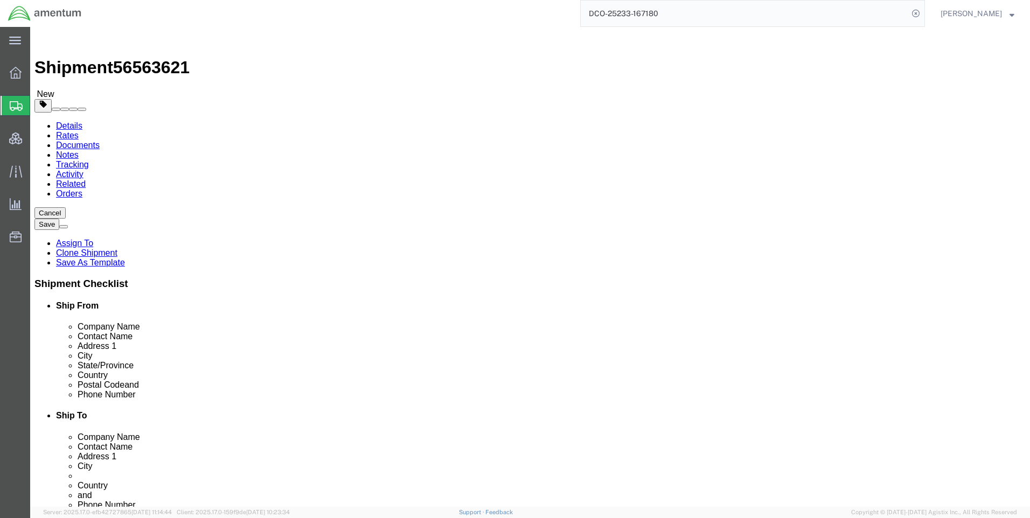
click icon
click at [923, 13] on icon at bounding box center [915, 13] width 15 height 15
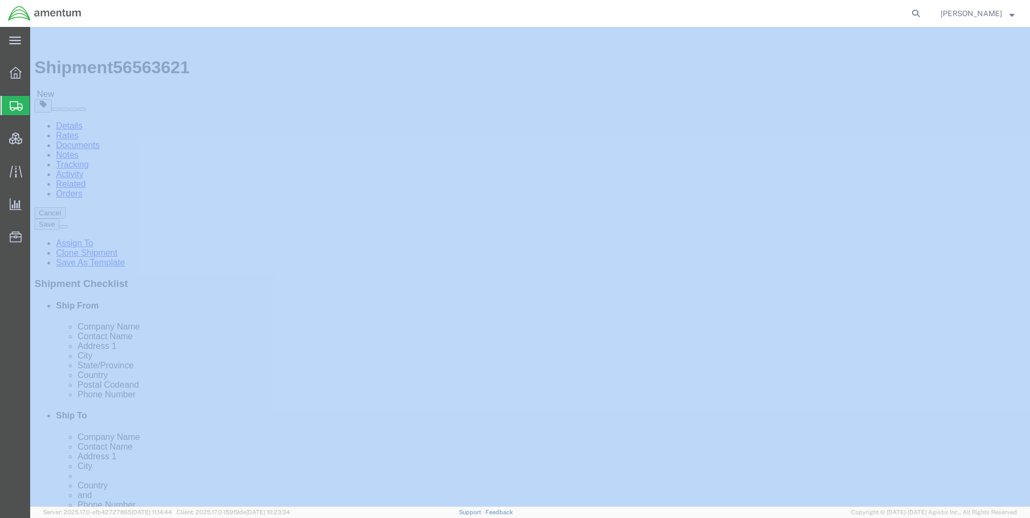
click at [923, 13] on icon at bounding box center [915, 13] width 15 height 15
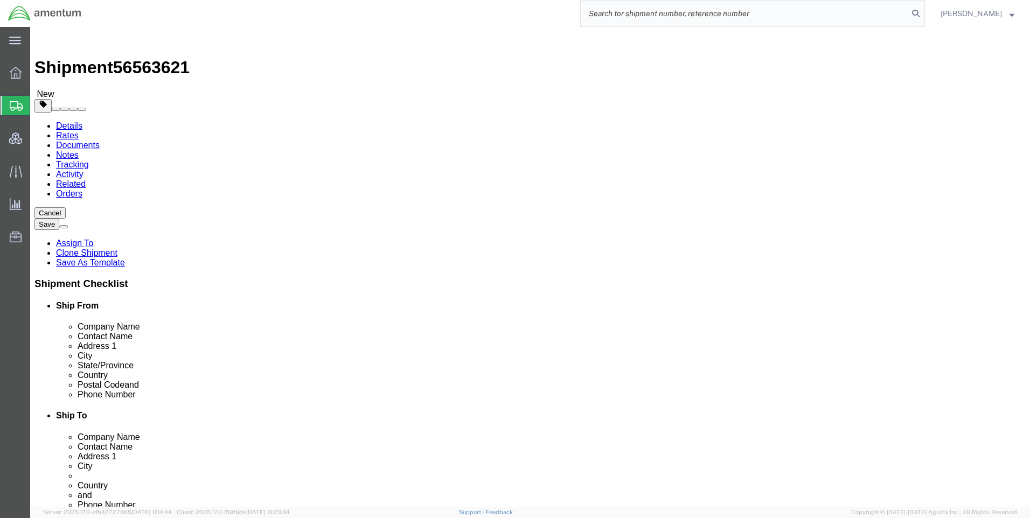
paste input "DCO-25233-167181"
type input "DCO-25233-167181"
click at [923, 11] on icon at bounding box center [915, 13] width 15 height 15
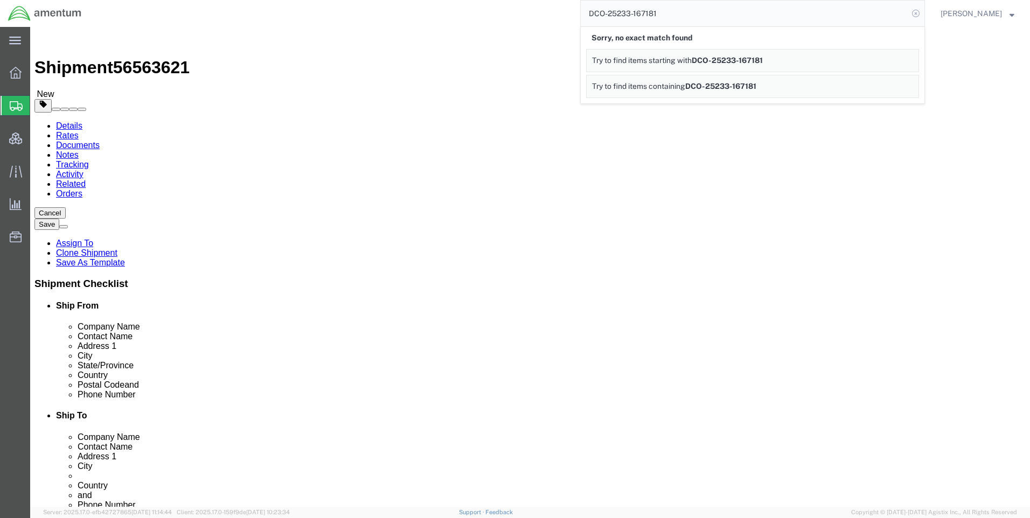
click at [923, 9] on icon at bounding box center [915, 13] width 15 height 15
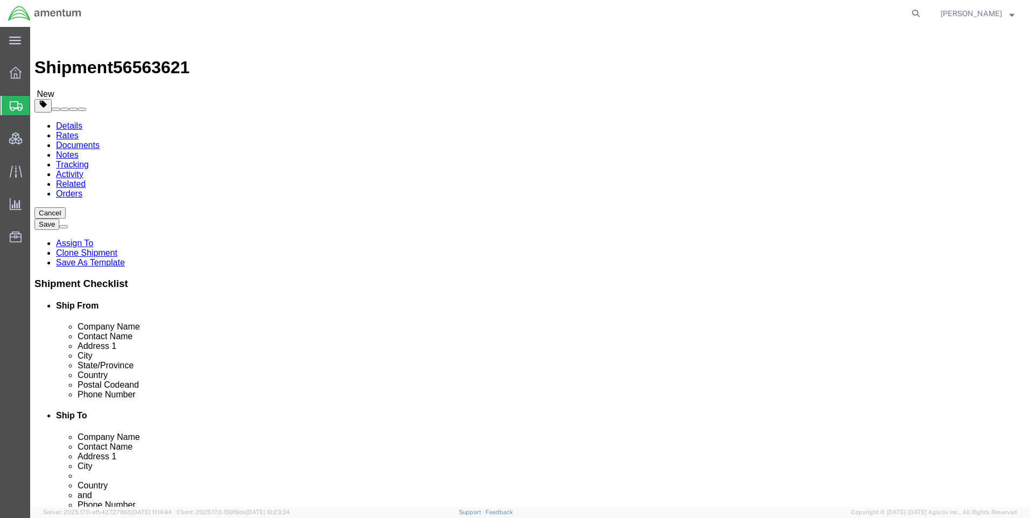
click at [922, 9] on icon at bounding box center [915, 13] width 15 height 15
paste input "DCO-25233-167181"
type input "DCO-25233-167181"
click at [923, 13] on icon at bounding box center [915, 13] width 15 height 15
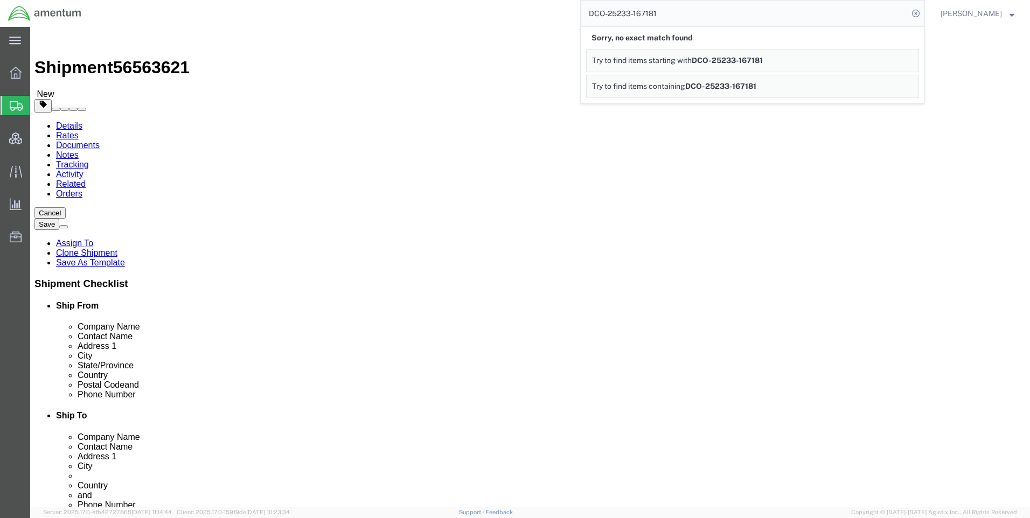
click at [923, 13] on icon at bounding box center [915, 13] width 15 height 15
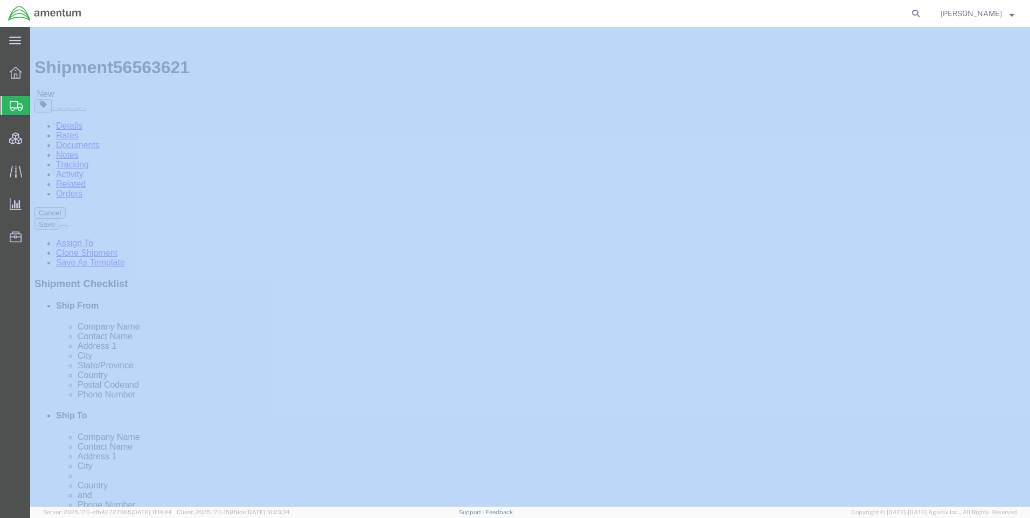
click at [923, 13] on icon at bounding box center [915, 13] width 15 height 15
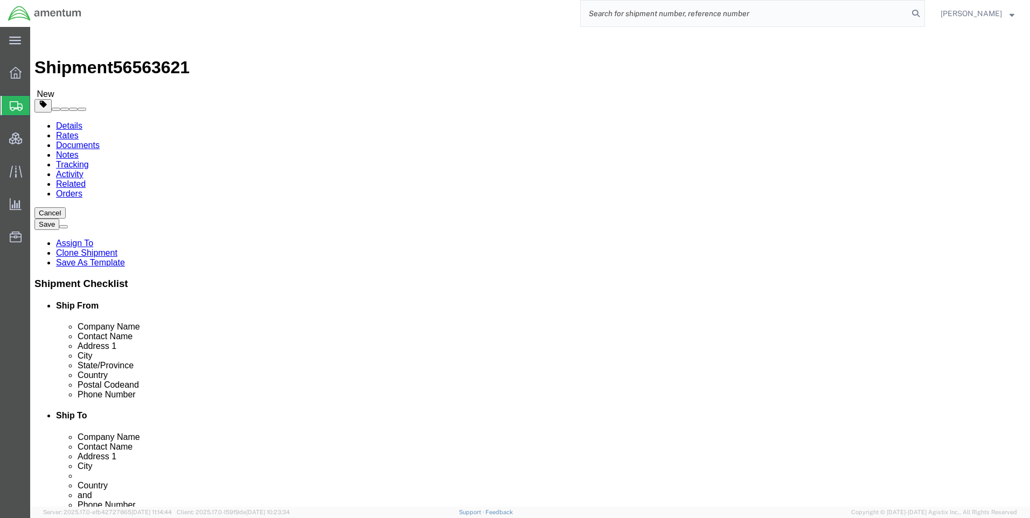
paste input "DCO-25233-167181"
type input "DCO-25233-167181"
click at [923, 11] on icon at bounding box center [915, 13] width 15 height 15
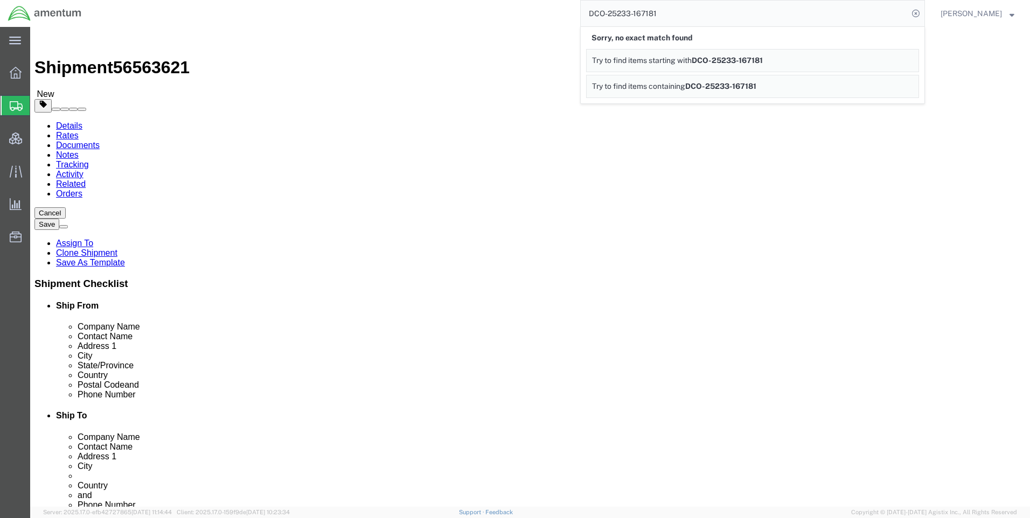
click at [923, 11] on icon at bounding box center [915, 13] width 15 height 15
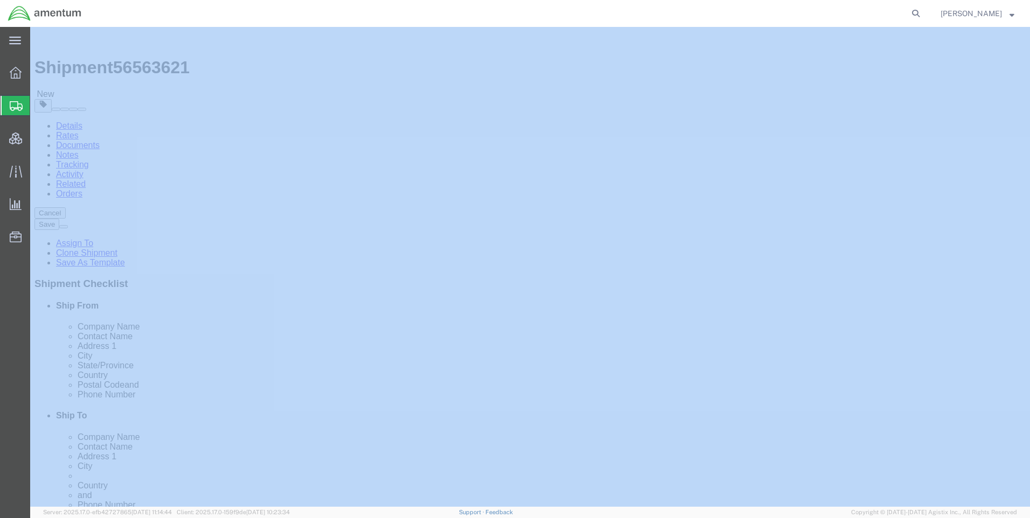
click at [923, 11] on icon at bounding box center [915, 13] width 15 height 15
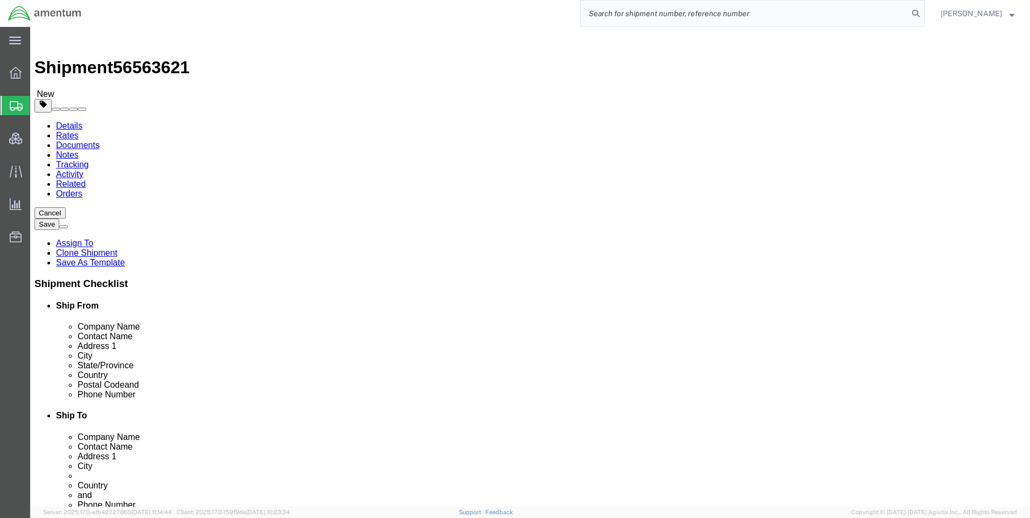
paste input "DCO-25233-167181"
type input "DCO-25233-167181"
click at [921, 11] on icon at bounding box center [915, 13] width 15 height 15
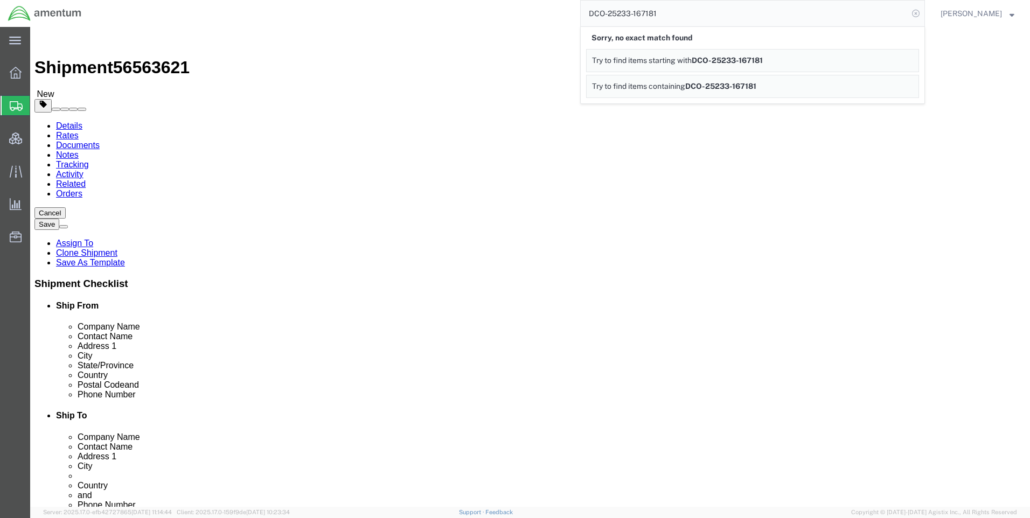
click at [923, 15] on icon at bounding box center [915, 13] width 15 height 15
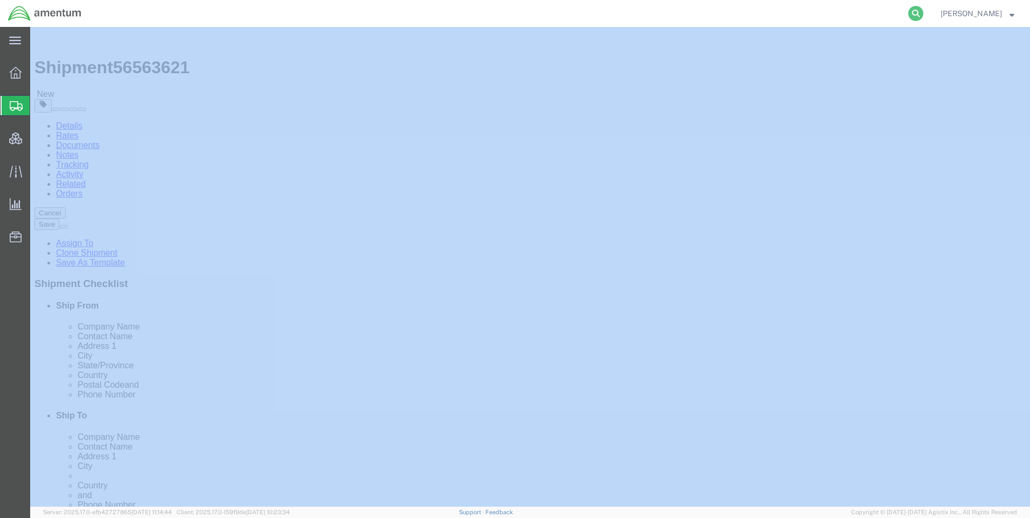
click at [923, 15] on icon at bounding box center [915, 13] width 15 height 15
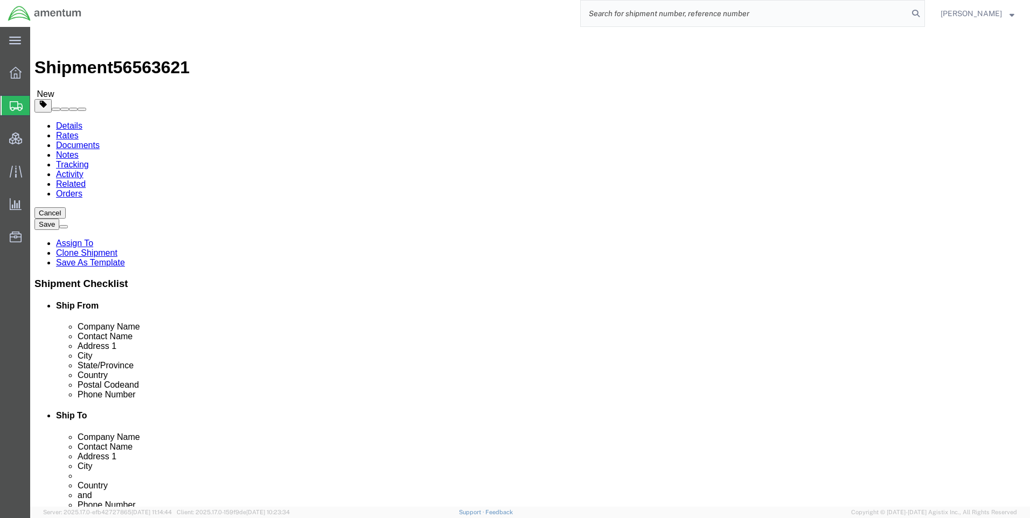
paste input "DCO-25233-167181"
type input "DCO-25233-167181"
click at [923, 13] on icon at bounding box center [915, 13] width 15 height 15
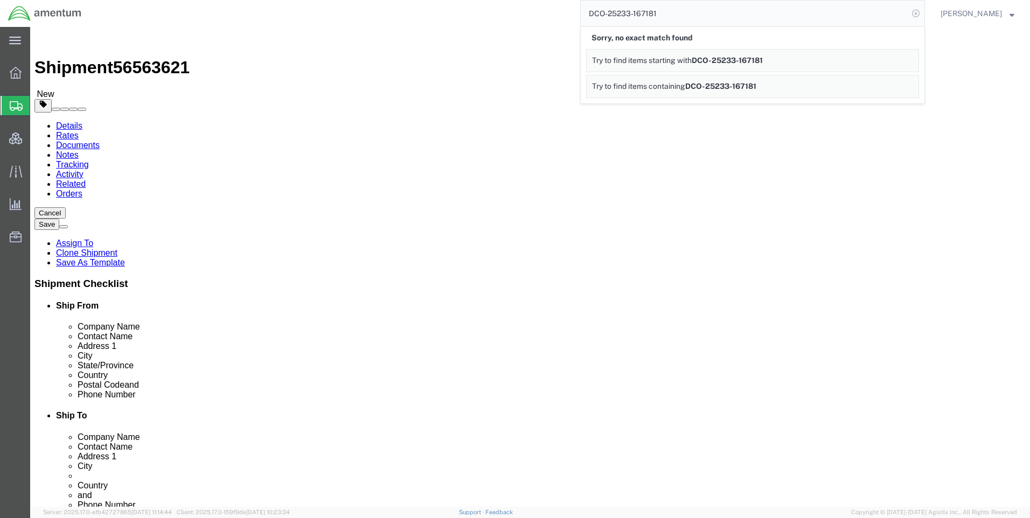
click at [923, 13] on icon at bounding box center [915, 13] width 15 height 15
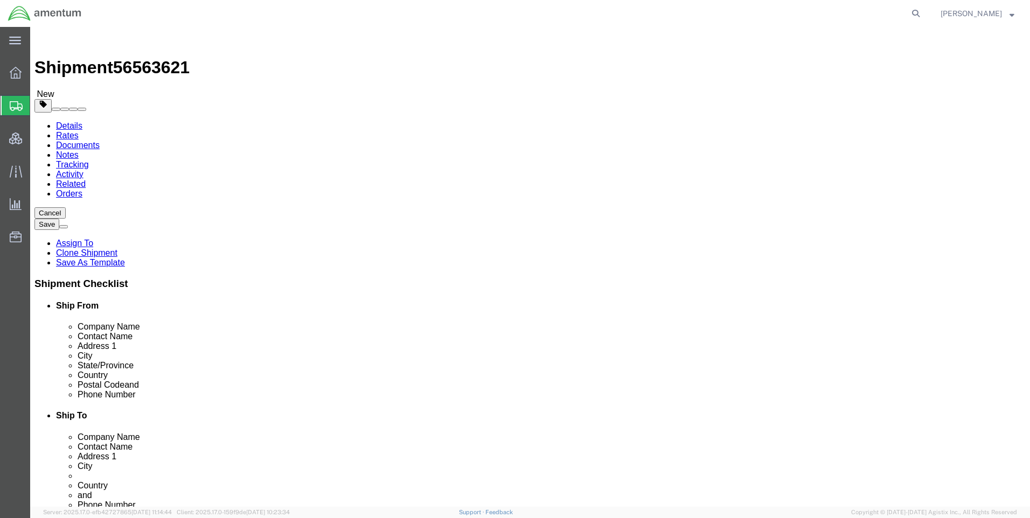
click at [920, 20] on form at bounding box center [916, 13] width 17 height 27
click at [921, 13] on icon at bounding box center [915, 13] width 15 height 15
paste input "DCO-25233-167181"
type input "DCO-25233-167181"
click at [923, 15] on icon at bounding box center [915, 13] width 15 height 15
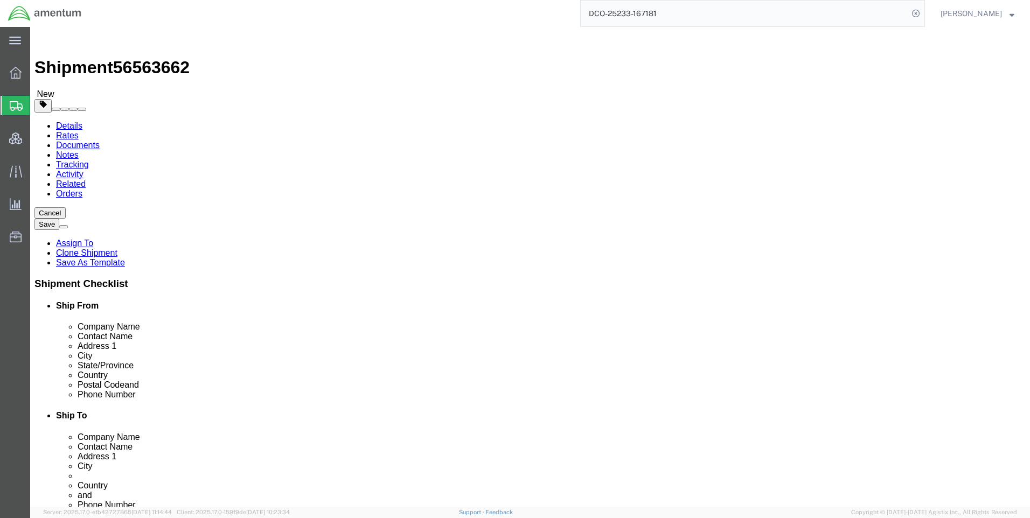
select select "42668"
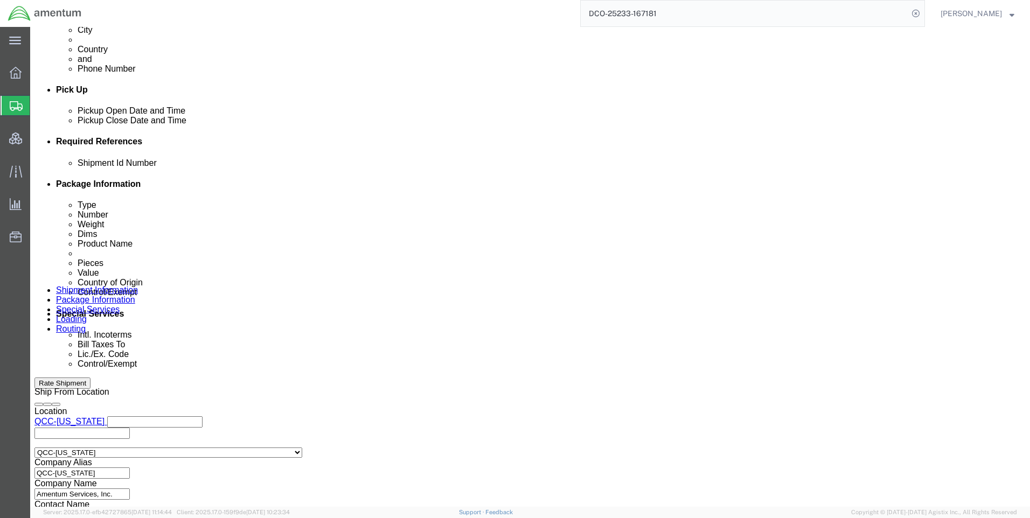
scroll to position [593, 0]
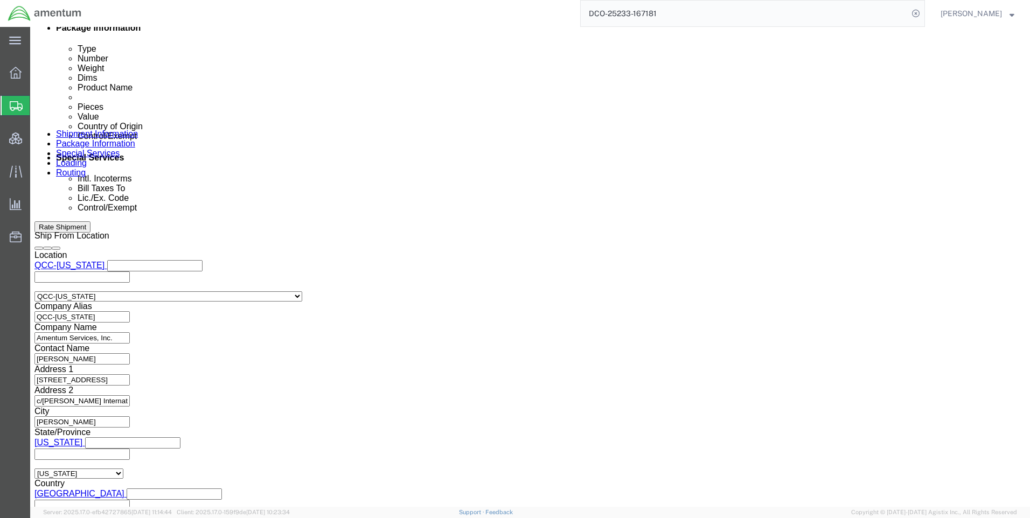
click icon
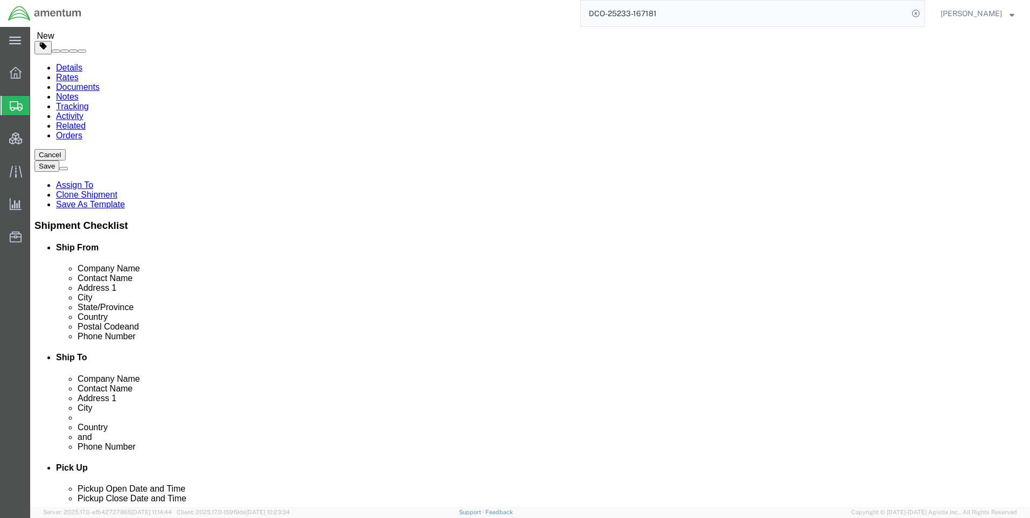
scroll to position [54, 0]
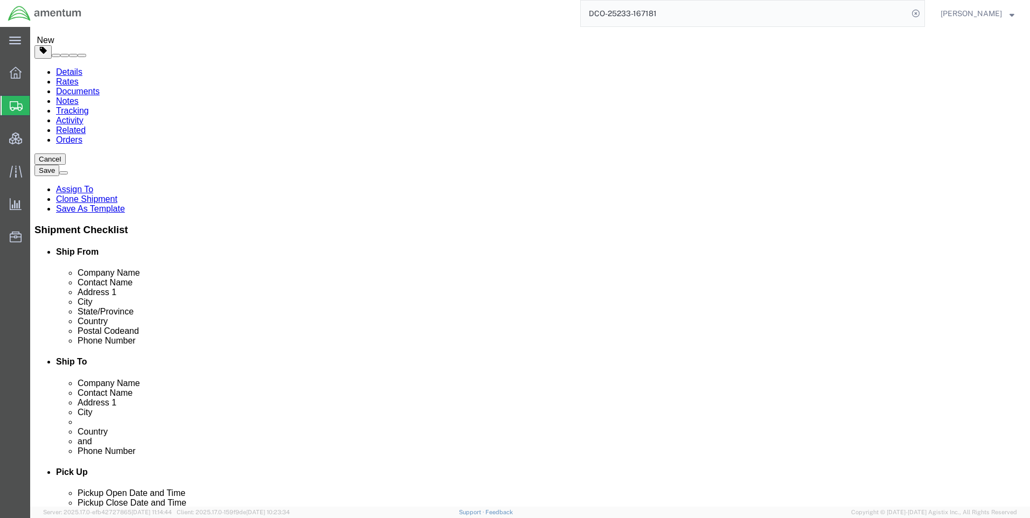
click input "_"
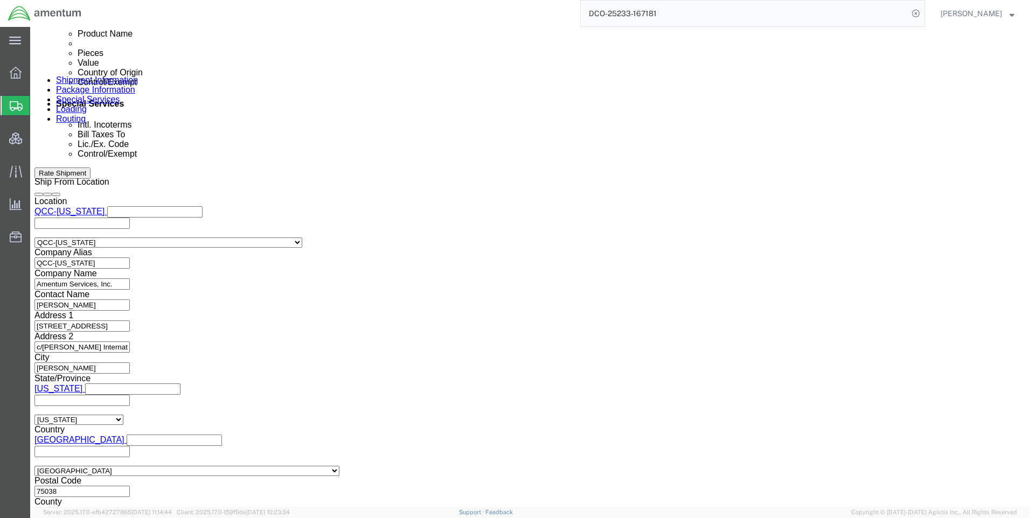
scroll to position [679, 0]
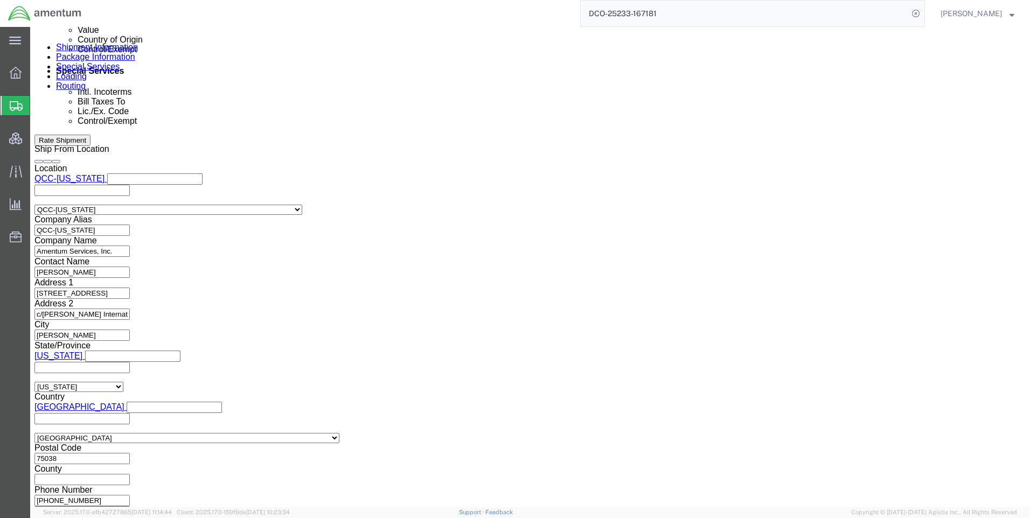
type input "__"
click button "Continue"
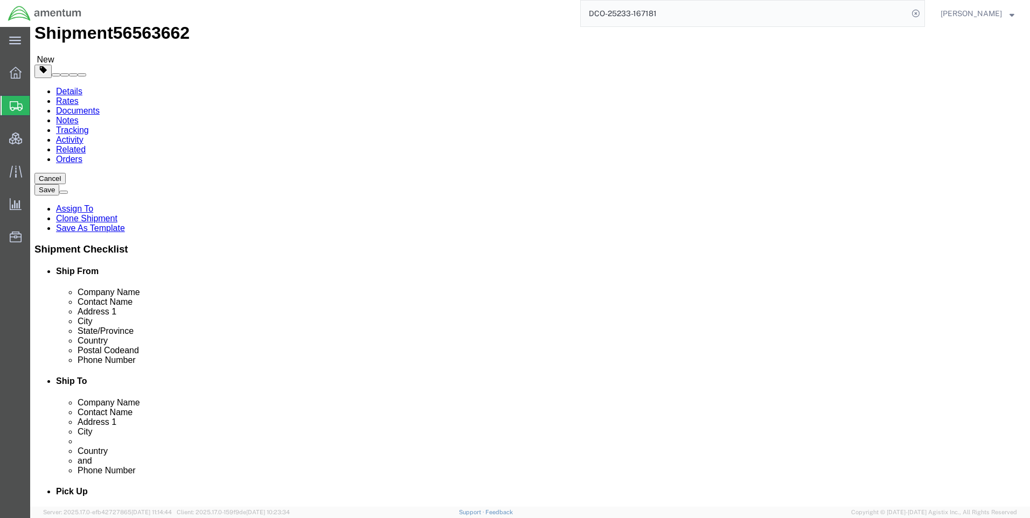
scroll to position [54, 0]
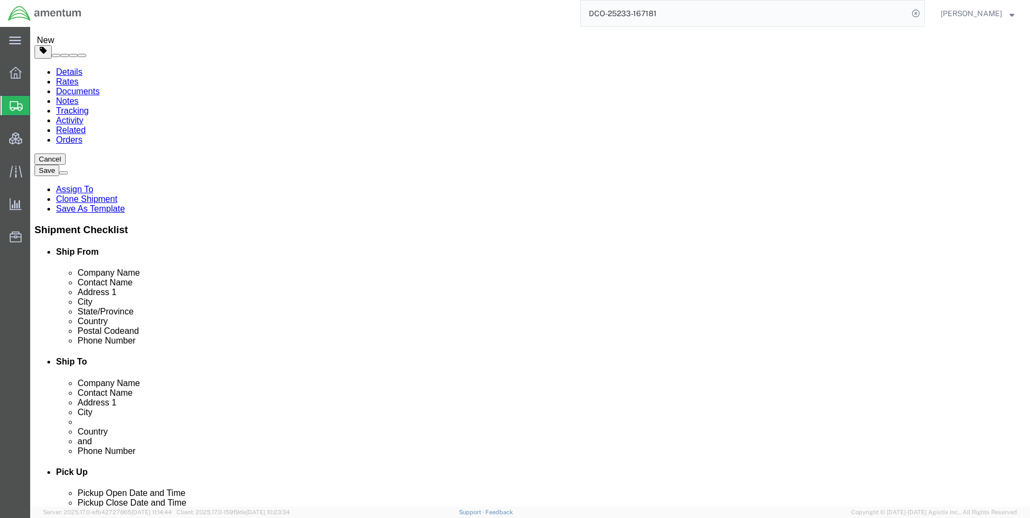
click button "Continue"
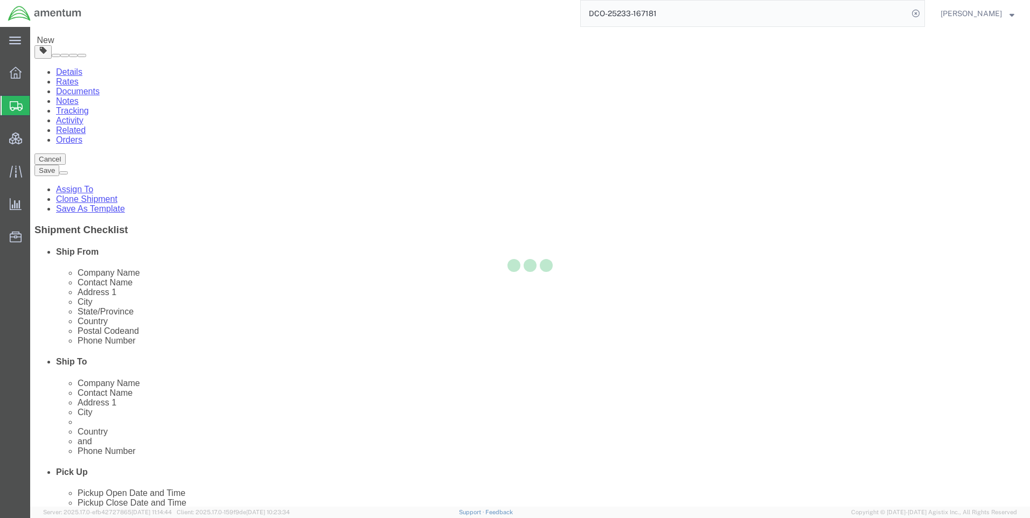
select select
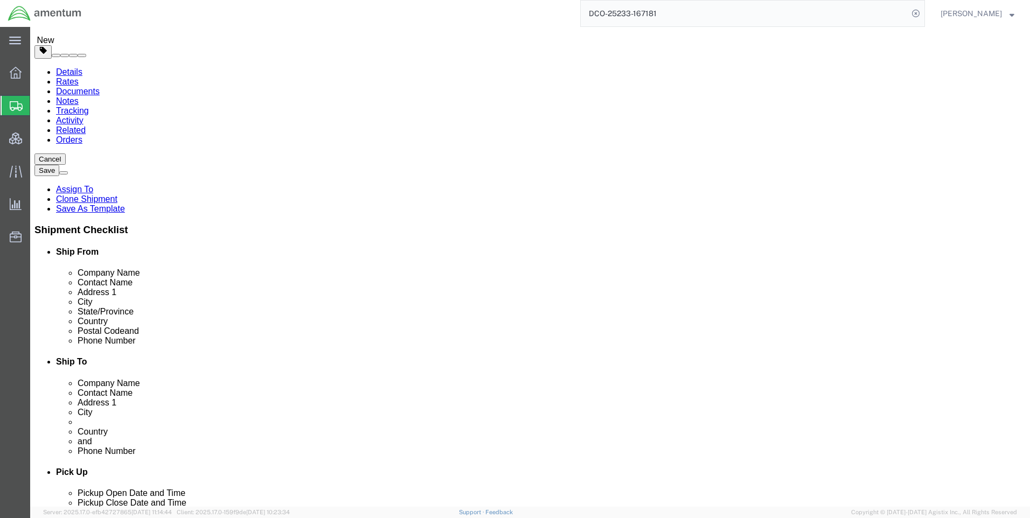
select select "DEPARTMENT"
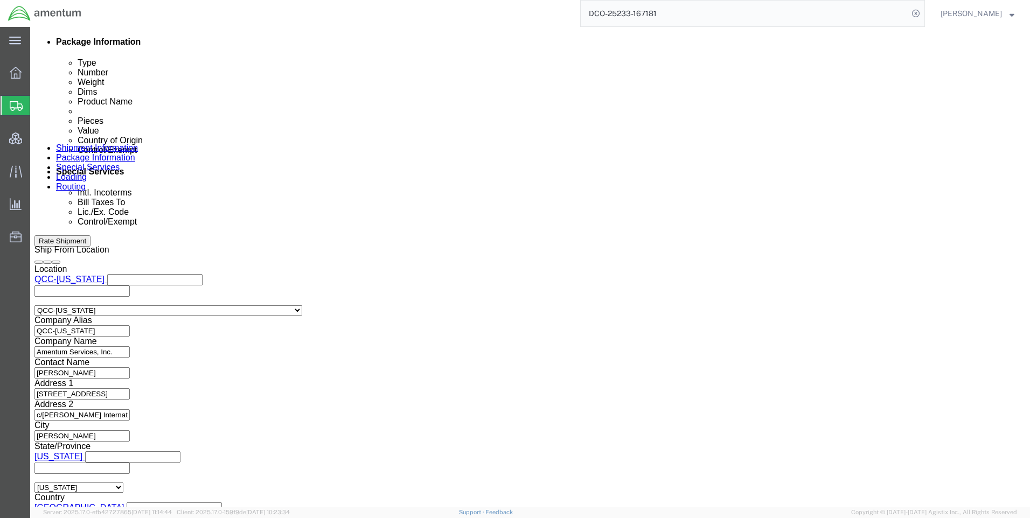
scroll to position [646, 0]
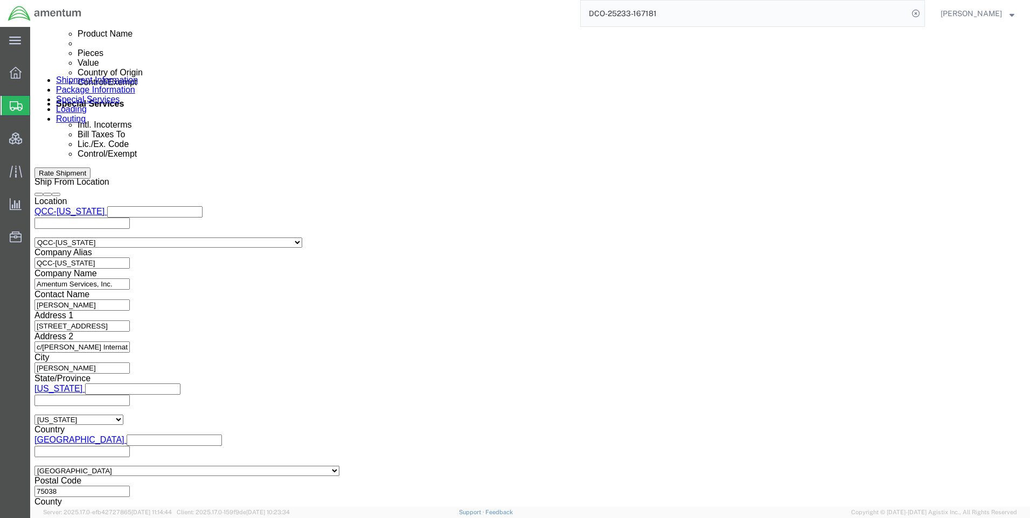
click select "Select ATF BIS DEA EPA FDA FTR ITAR OFAC Other (OPA)"
select select "FTR"
click select "Select ATF BIS DEA EPA FDA FTR ITAR OFAC Other (OPA)"
drag, startPoint x: 213, startPoint y: 334, endPoint x: 214, endPoint y: 327, distance: 7.0
click select "Select 30.2(d)(2) 30.36 30.37(a) 30.37(f) 30.37(g) 30.37(h) 30.37(i) 30.37(j) 3…"
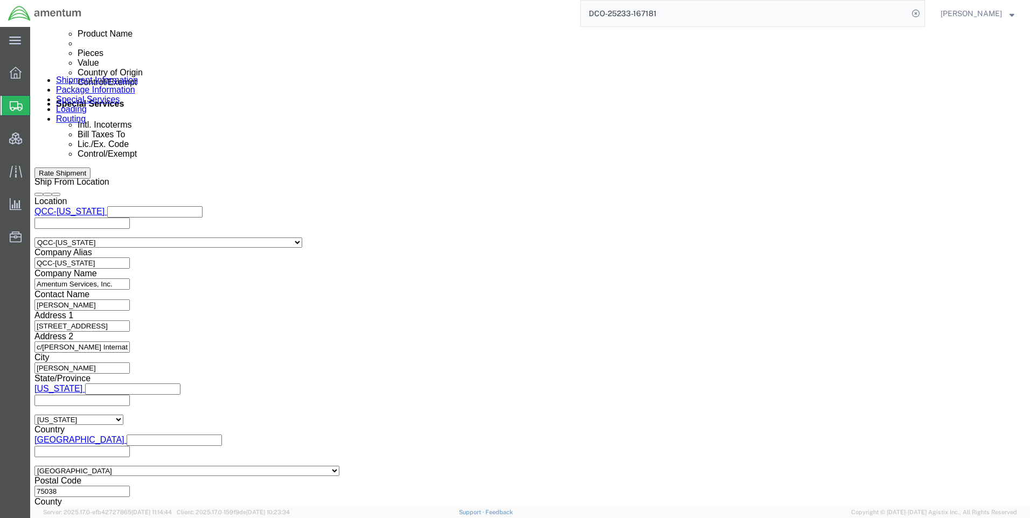
select select "30.37(a)"
click select "Select 30.2(d)(2) 30.36 30.37(a) 30.37(f) 30.37(g) 30.37(h) 30.37(i) 30.37(j) 3…"
click select "Select AES-Direct EEI Carrier File EEI EEI Exempt"
select select "EXEM"
click select "Select AES-Direct EEI Carrier File EEI EEI Exempt"
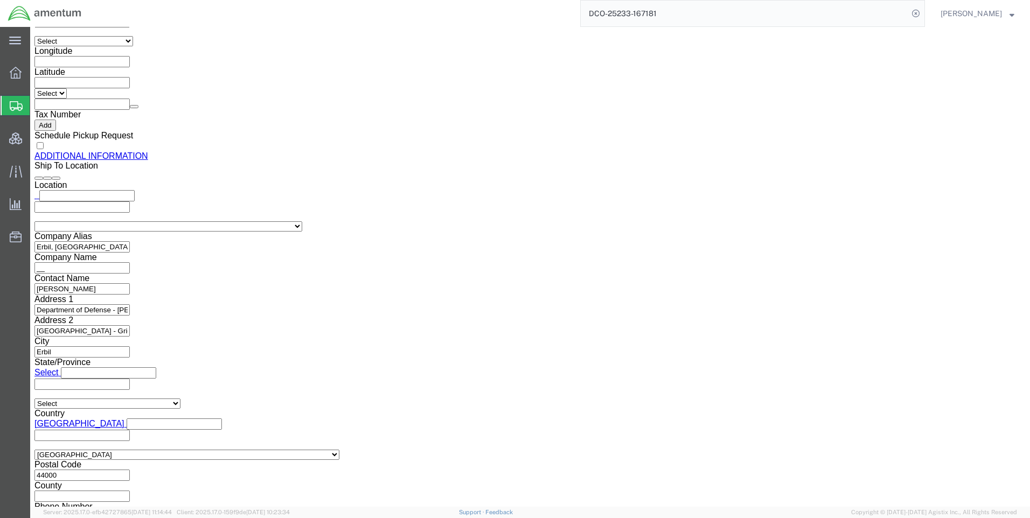
scroll to position [1244, 0]
click button "Rate Shipment"
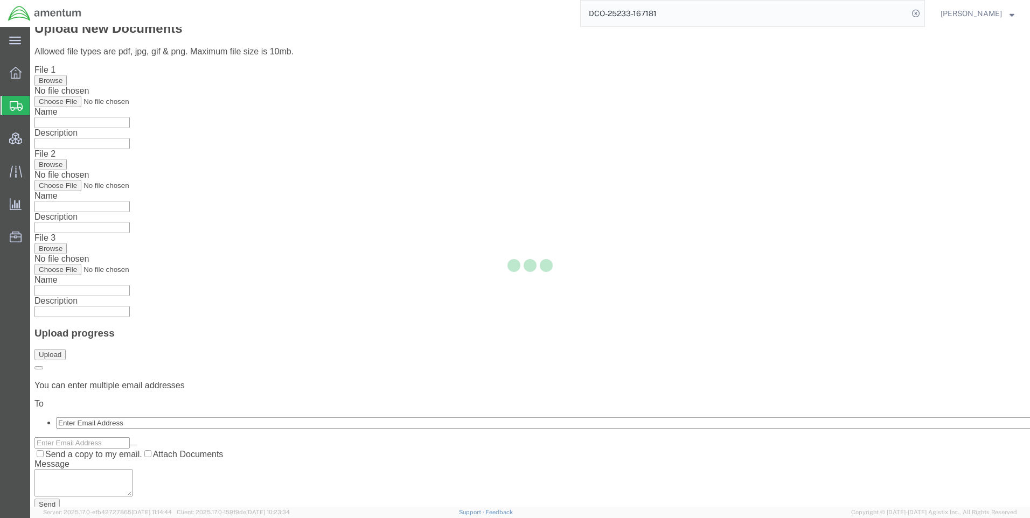
scroll to position [0, 0]
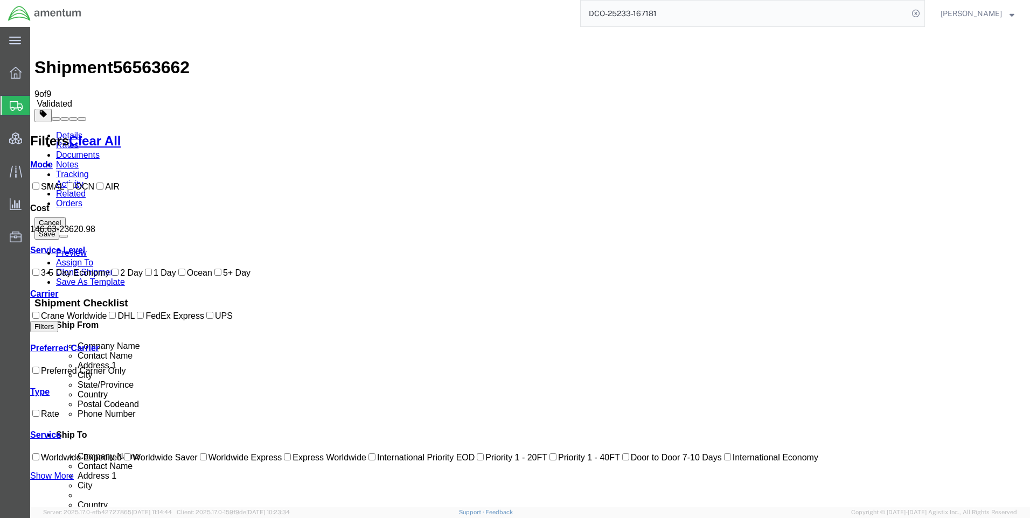
drag, startPoint x: 574, startPoint y: 215, endPoint x: 551, endPoint y: 215, distance: 23.2
copy b "194.79"
click at [921, 16] on icon at bounding box center [915, 13] width 15 height 15
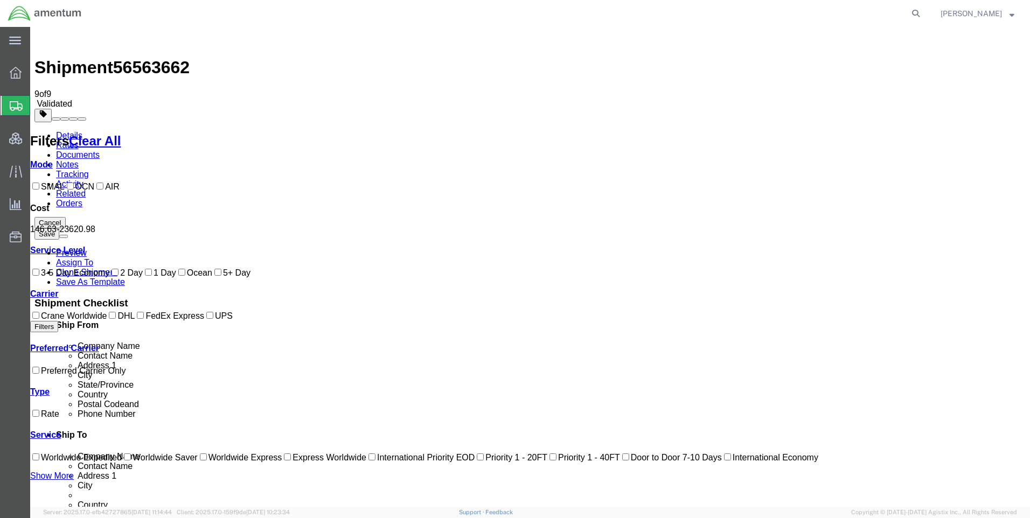
drag, startPoint x: 926, startPoint y: 16, endPoint x: 845, endPoint y: 17, distance: 80.8
click at [923, 15] on icon at bounding box center [915, 13] width 15 height 15
paste input "DCO-25233-167180"
type input "DCO-25233-167180"
click at [923, 12] on icon at bounding box center [915, 13] width 15 height 15
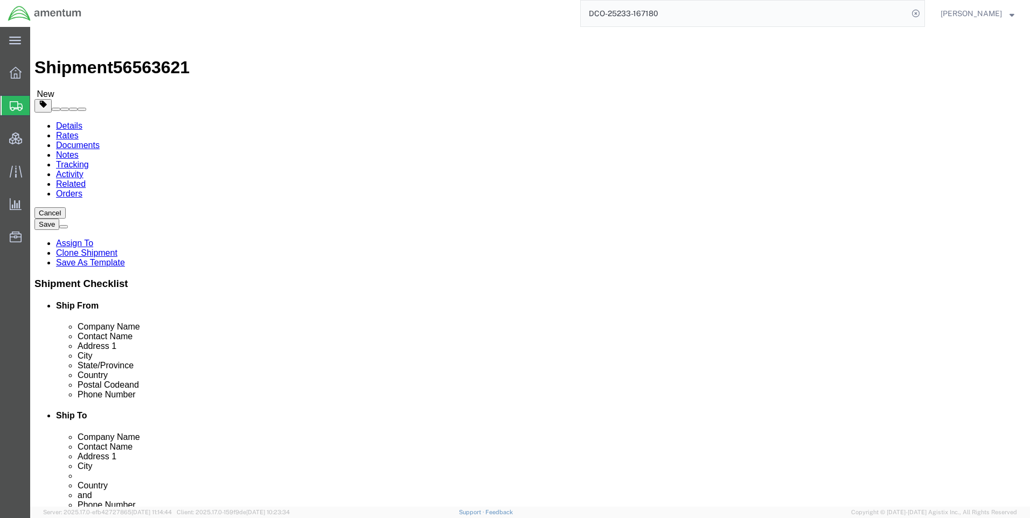
select select "42668"
select select "42637"
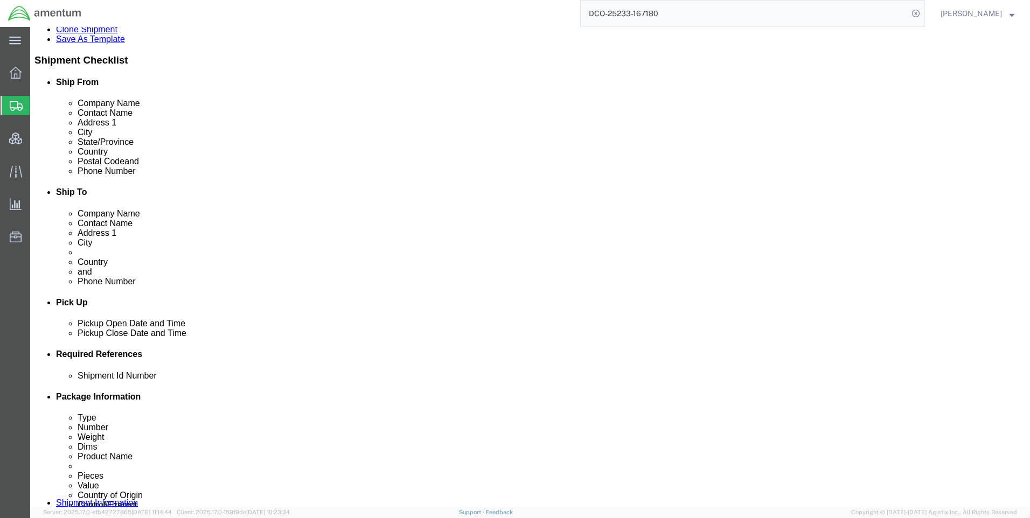
scroll to position [108, 0]
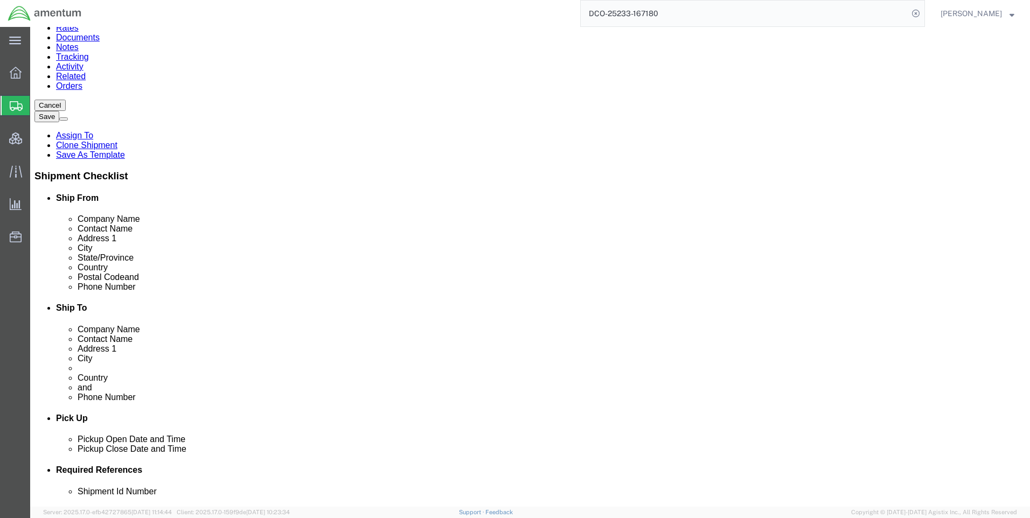
click button "Rate Shipment"
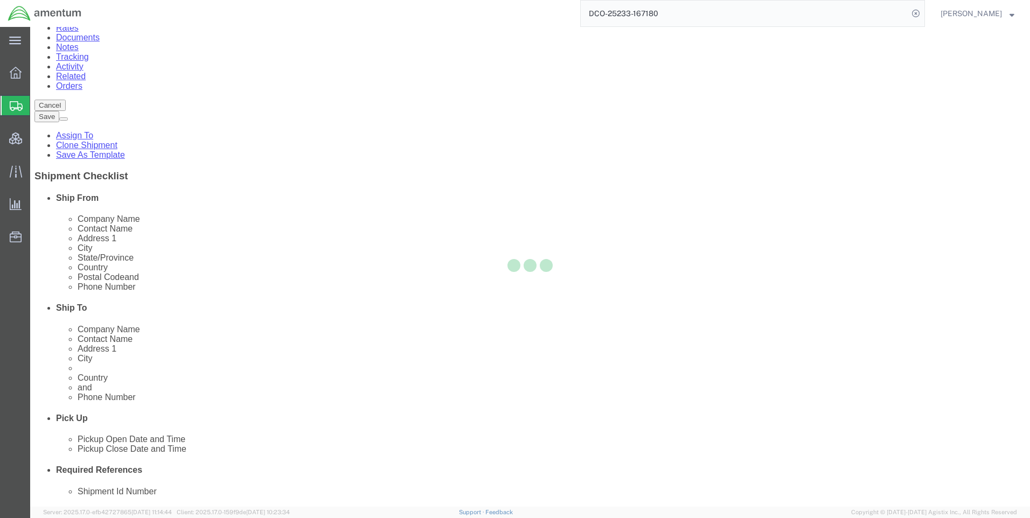
select select "CBOX"
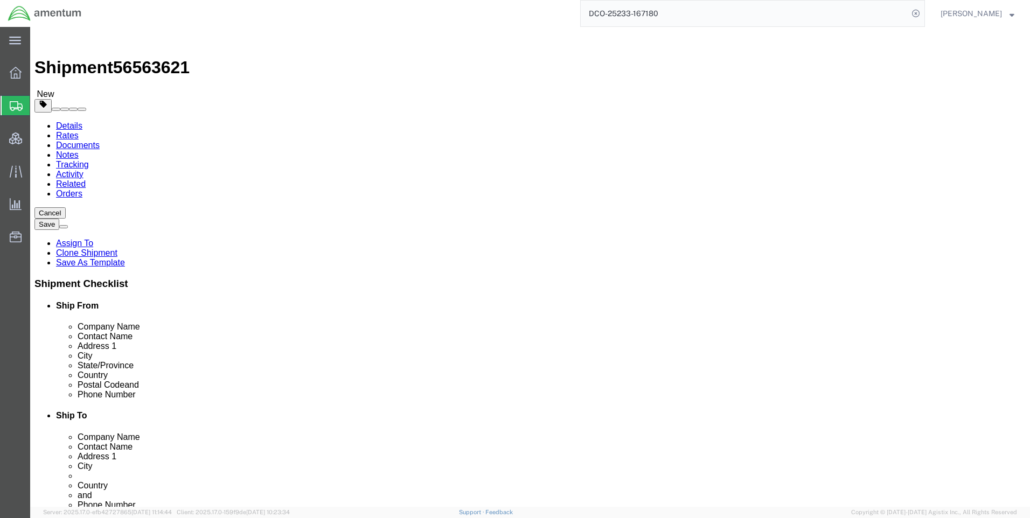
click dd "204.43 USD"
click body "Shipment 56563621 New Details Rates Documents Notes Tracking Activity Related O…"
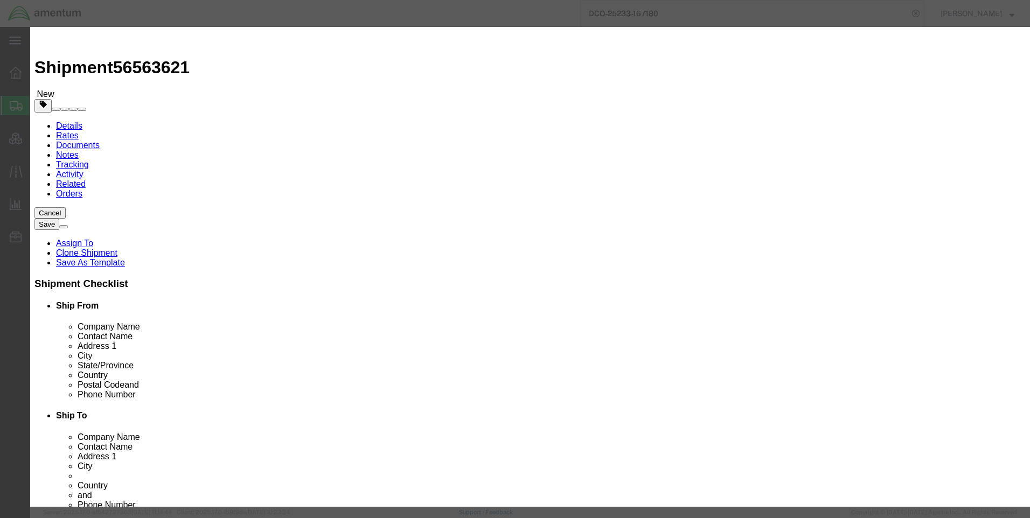
click icon "button"
click select "Select Bag Barrels 100Board Feet Bottle Box Blister Pack Carats Can Capsule Car…"
select select "EA"
click select "Select Bag Barrels 100Board Feet Bottle Box Blister Pack Carats Can Capsule Car…"
click button "Save & Close"
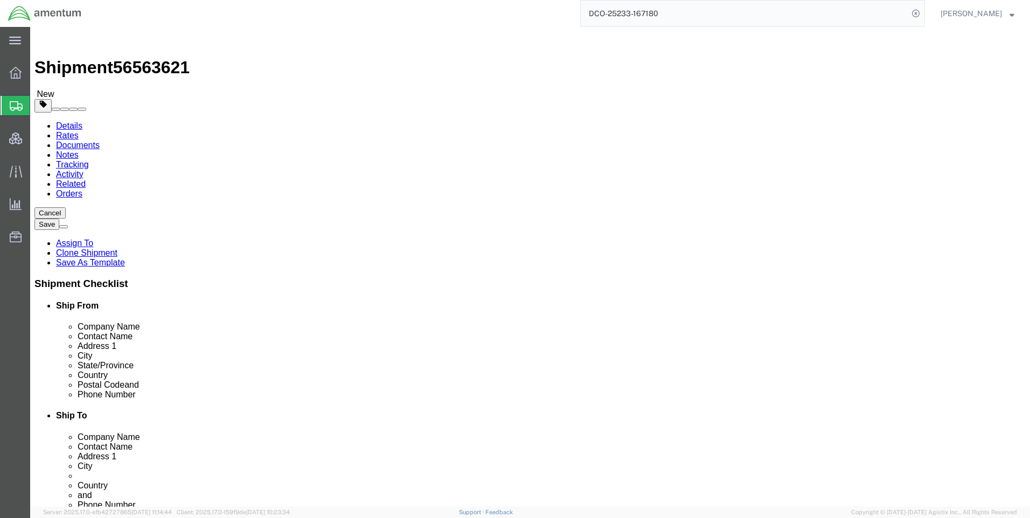
click button "Rate Shipment"
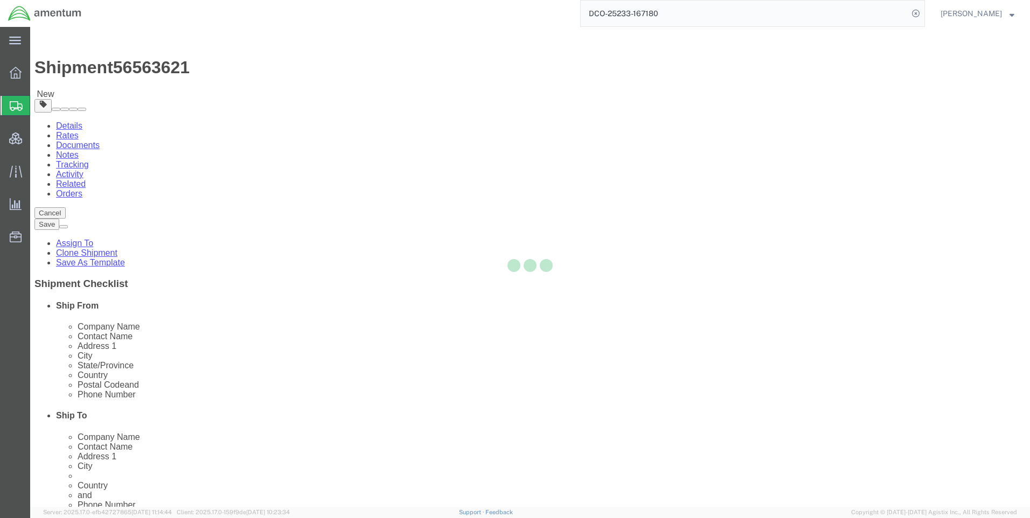
select select "CBOX"
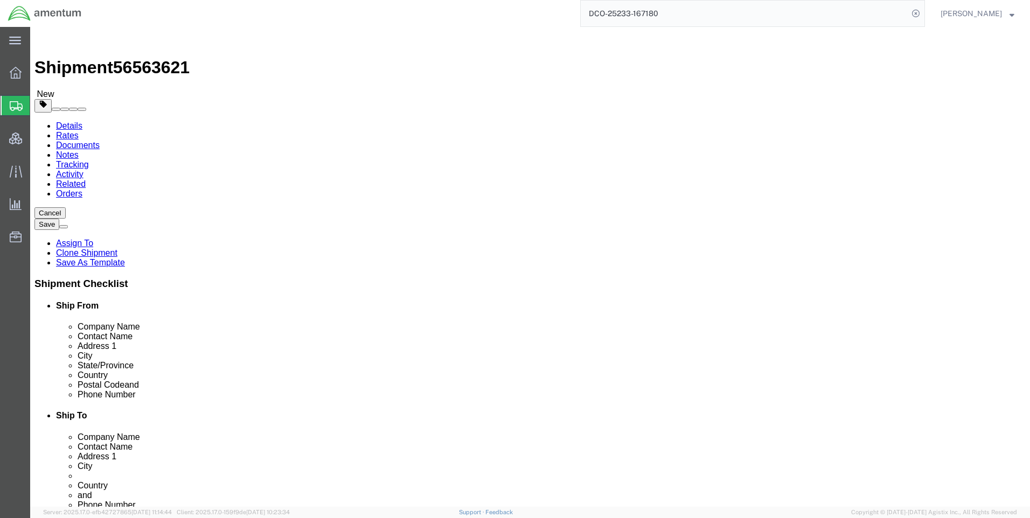
click div "Pieces: 1.00 Each Total value: 204.43 USD"
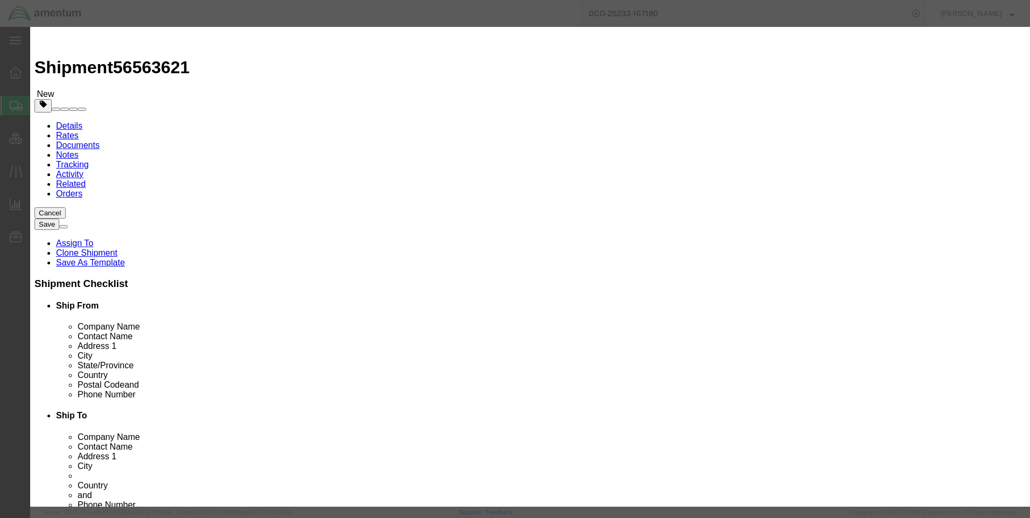
click icon "button"
click select "Select Bag Barrels 100Board Feet Bottle Box Blister Pack Carats Can Capsule Car…"
select select "KGS"
click select "Select Bag Barrels 100Board Feet Bottle Box Blister Pack Carats Can Capsule Car…"
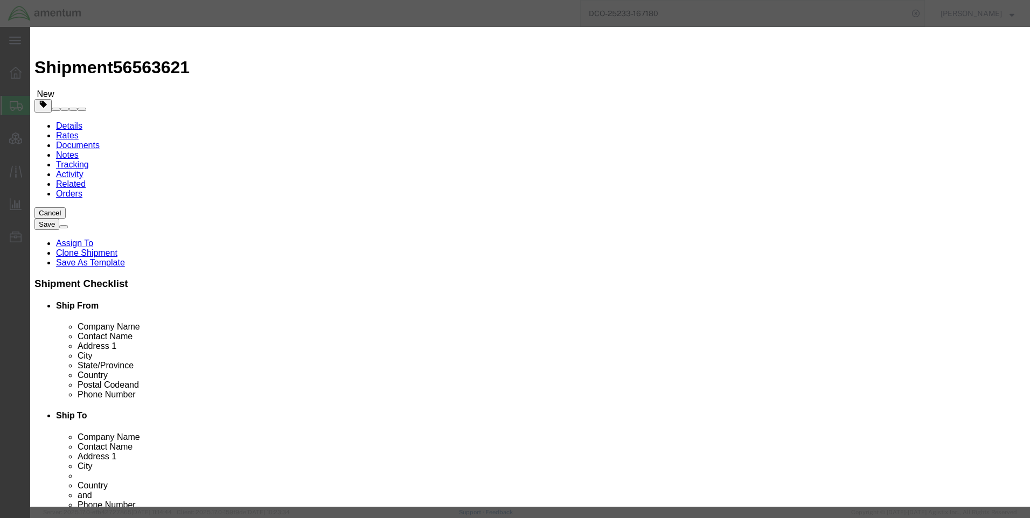
select select "EA"
click select "Select Bag Barrels 100Board Feet Bottle Box Blister Pack Carats Can Capsule Car…"
click button "Save & Close"
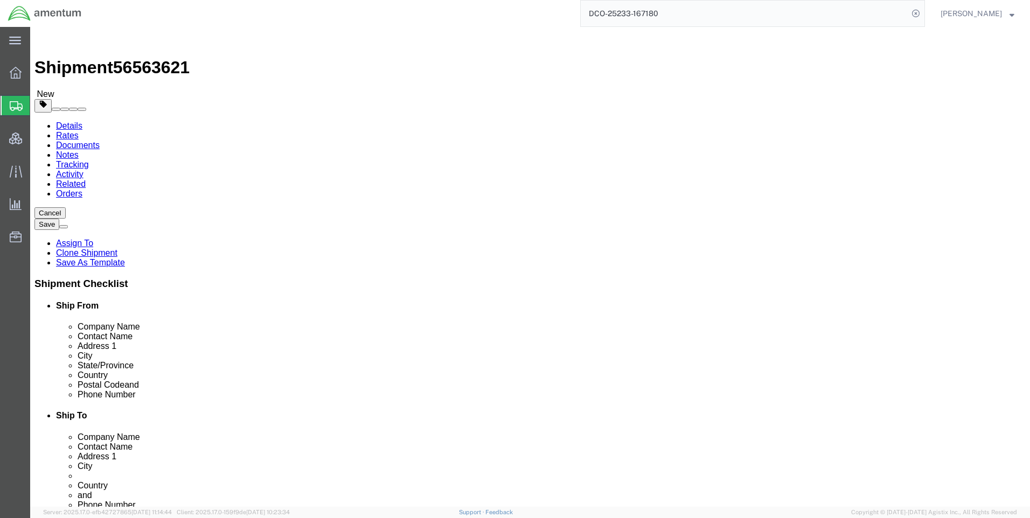
click button "Rate Shipment"
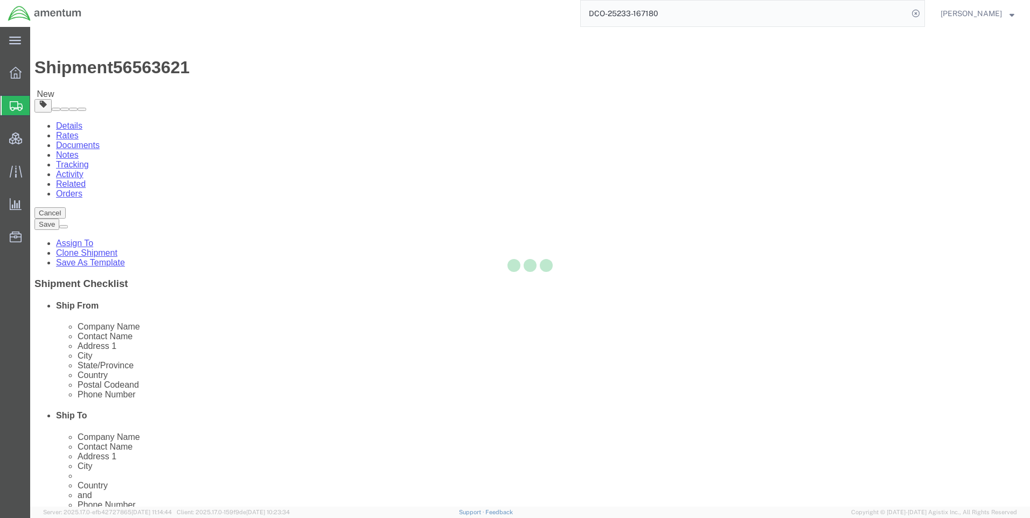
select select "CBOX"
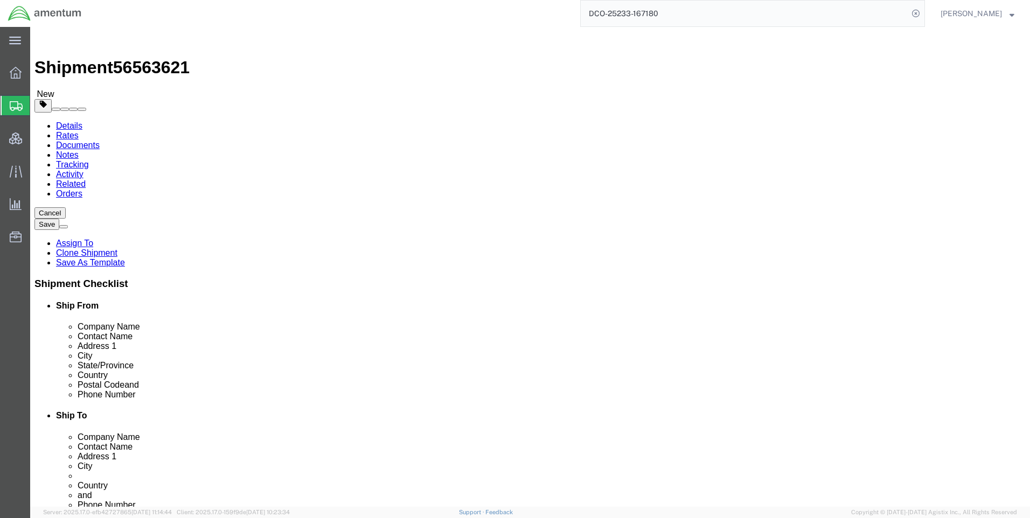
click dd "1.00 Kilogram"
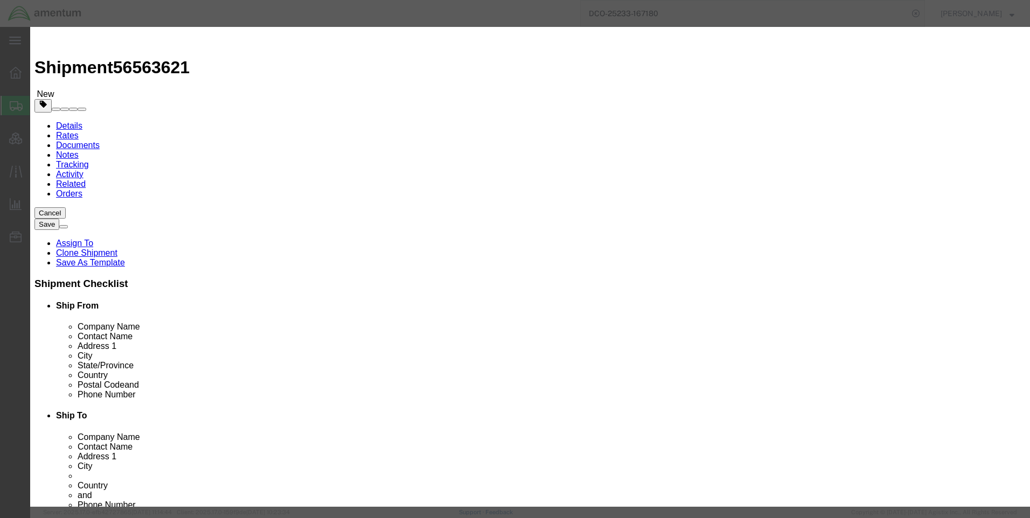
click select "Select Bag Barrels 100Board Feet Bottle Box Blister Pack Carats Can Capsule Car…"
select select "EA"
click select "Select Bag Barrels 100Board Feet Bottle Box Blister Pack Carats Can Capsule Car…"
select select "KGS"
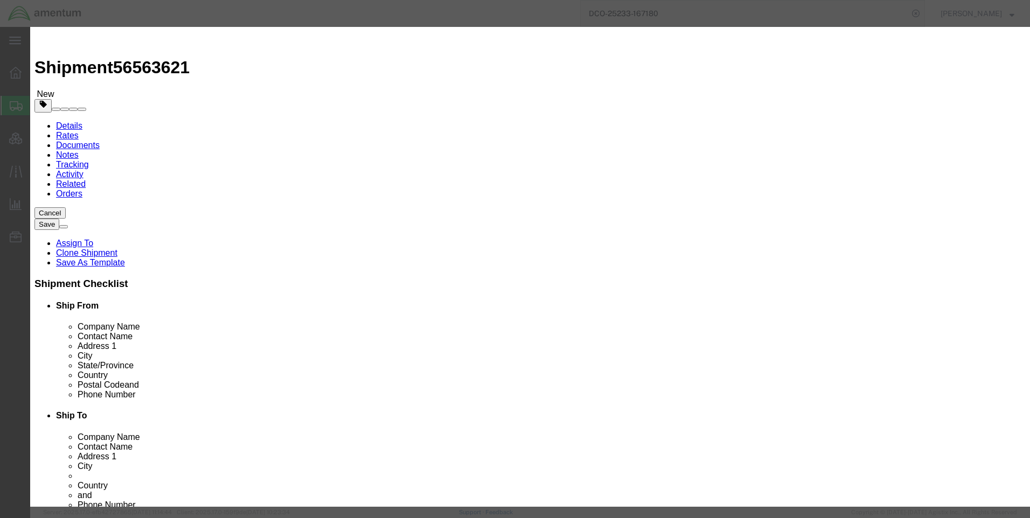
click select "Select Bag Barrels 100Board Feet Bottle Box Blister Pack Carats Can Capsule Car…"
click button "Save & Close"
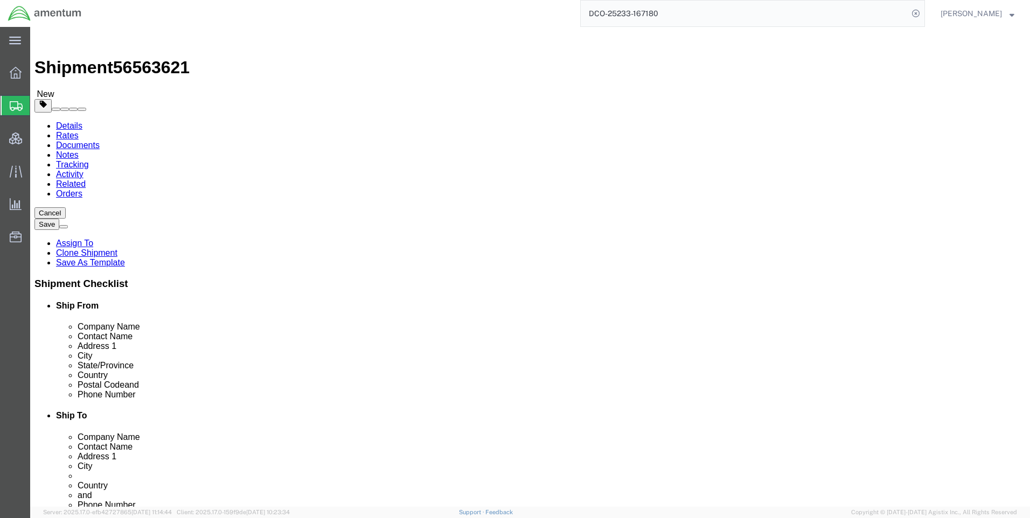
click button "Rate Shipment"
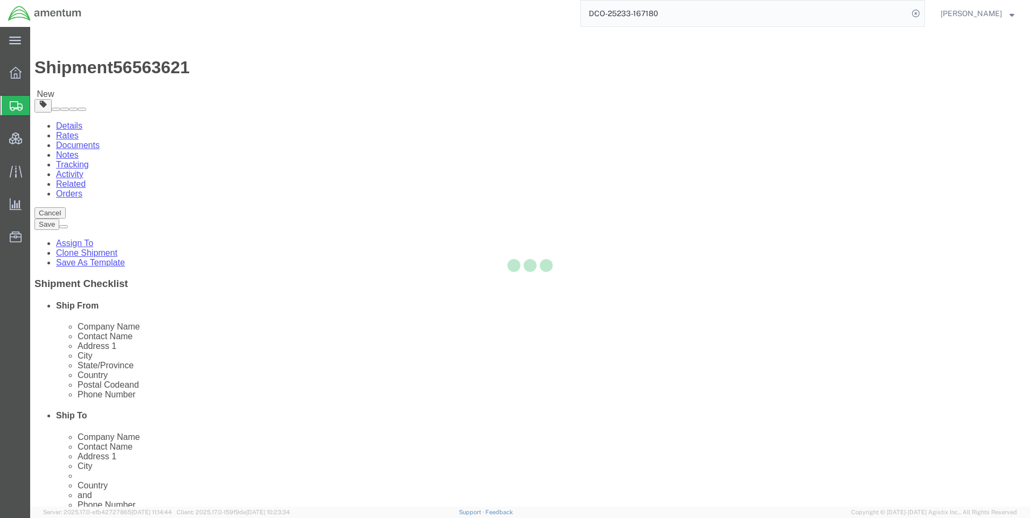
select select "CBOX"
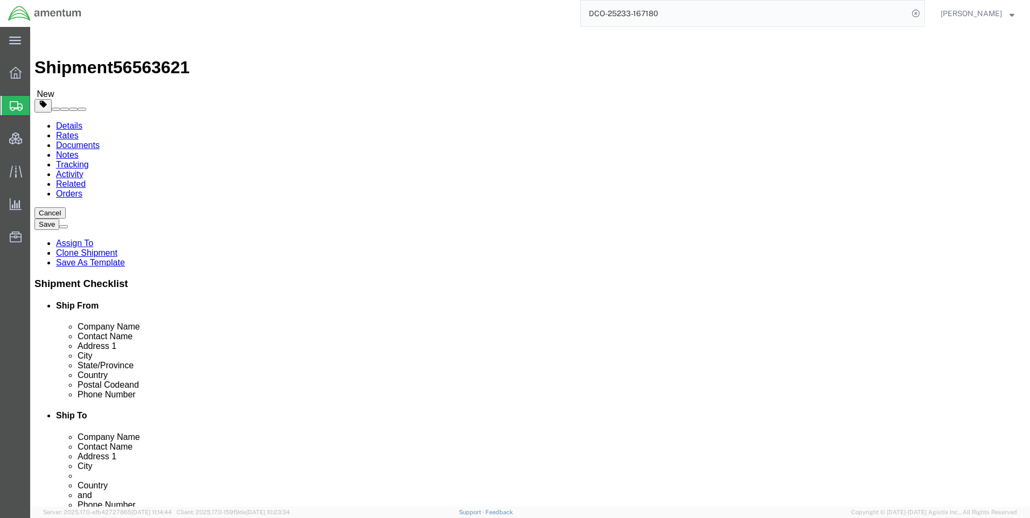
click dd "1.00 Each"
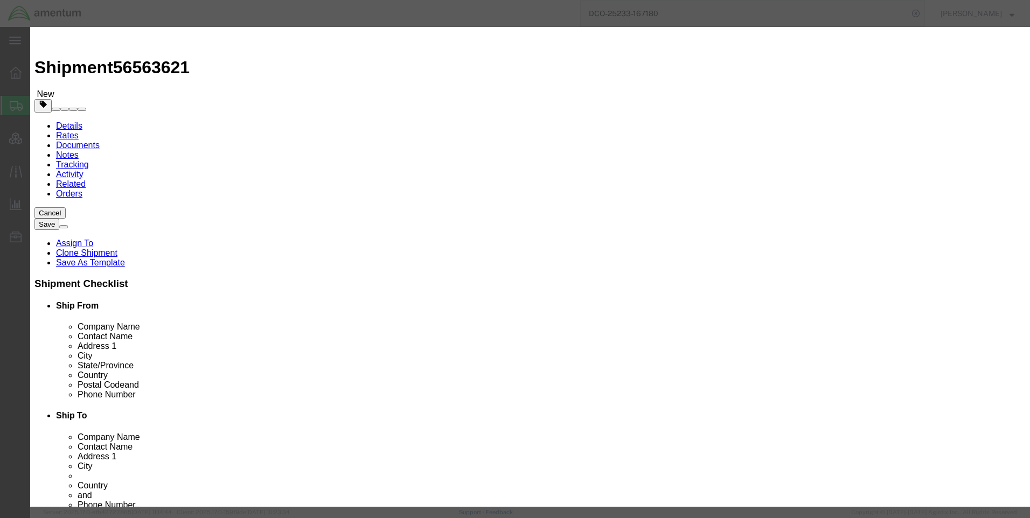
click icon "button"
click button "Save & Close"
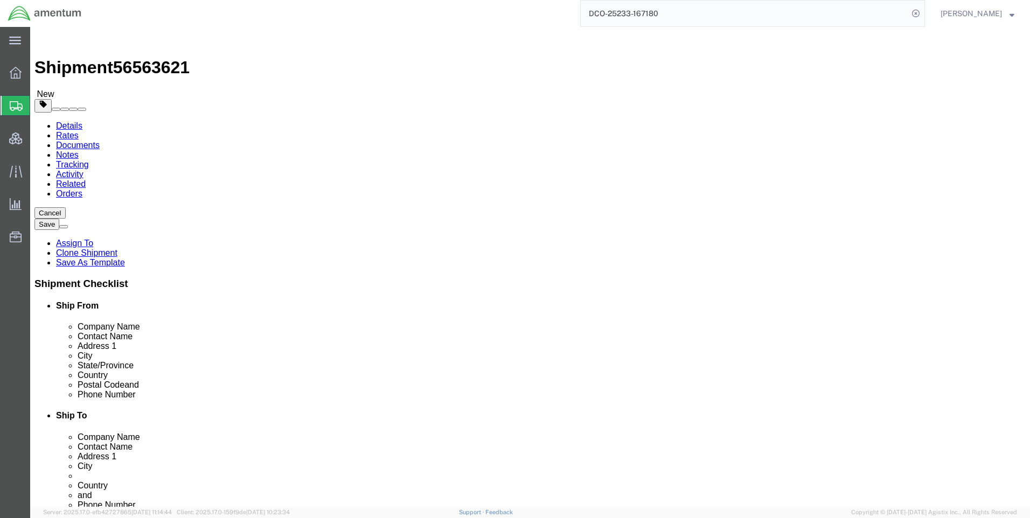
click button "Save"
click button "Rate Shipment"
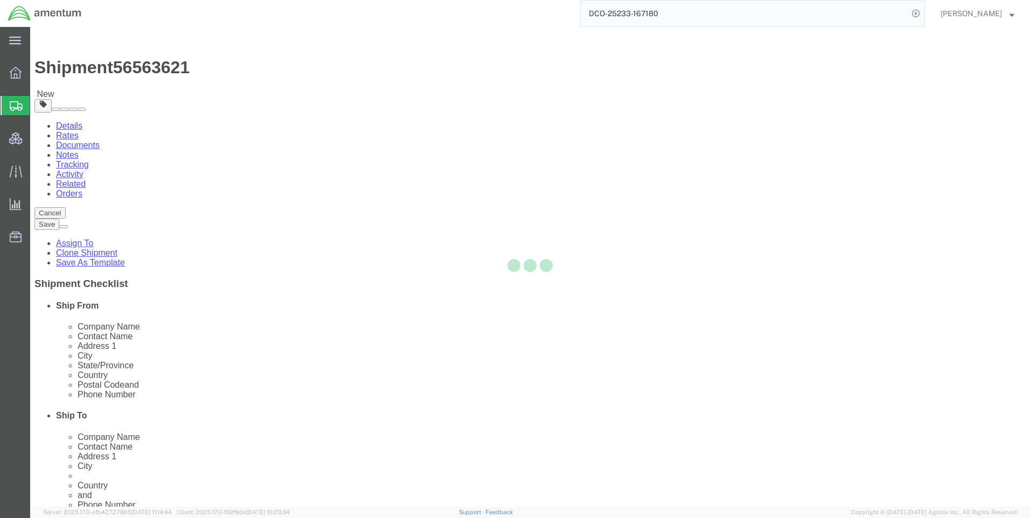
select select "CBOX"
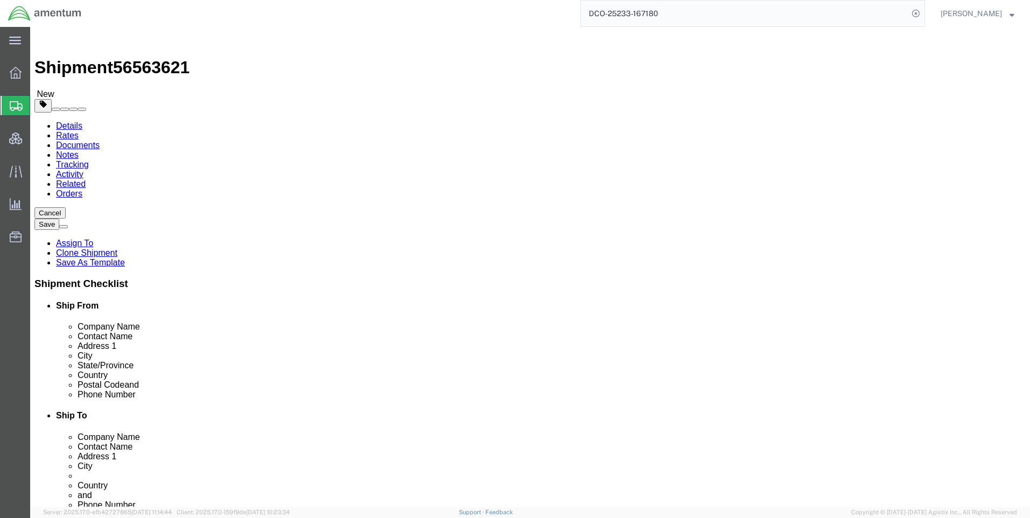
click span "56563621"
copy span "56563621"
drag, startPoint x: 350, startPoint y: 376, endPoint x: 509, endPoint y: 360, distance: 159.7
click dd "204.43 USD"
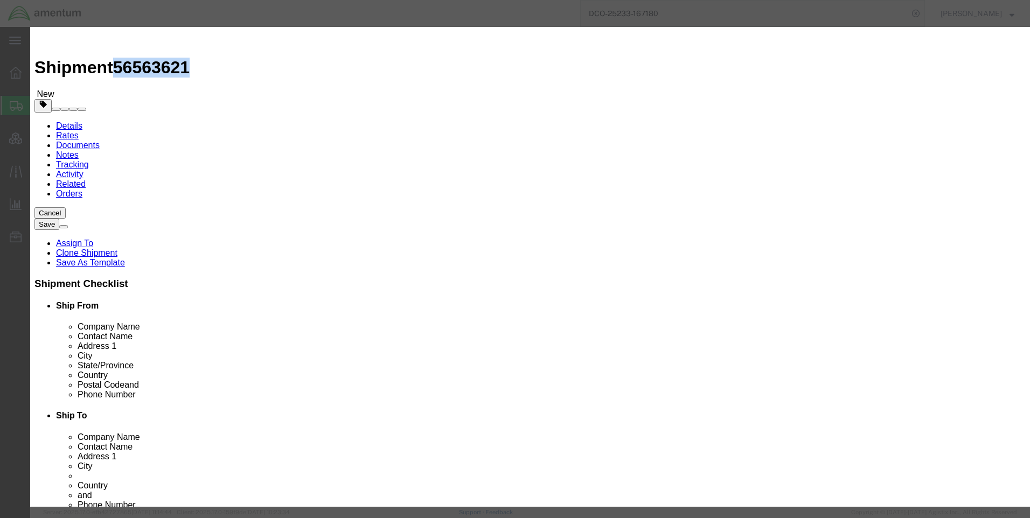
click button "Close"
